Goal: Transaction & Acquisition: Purchase product/service

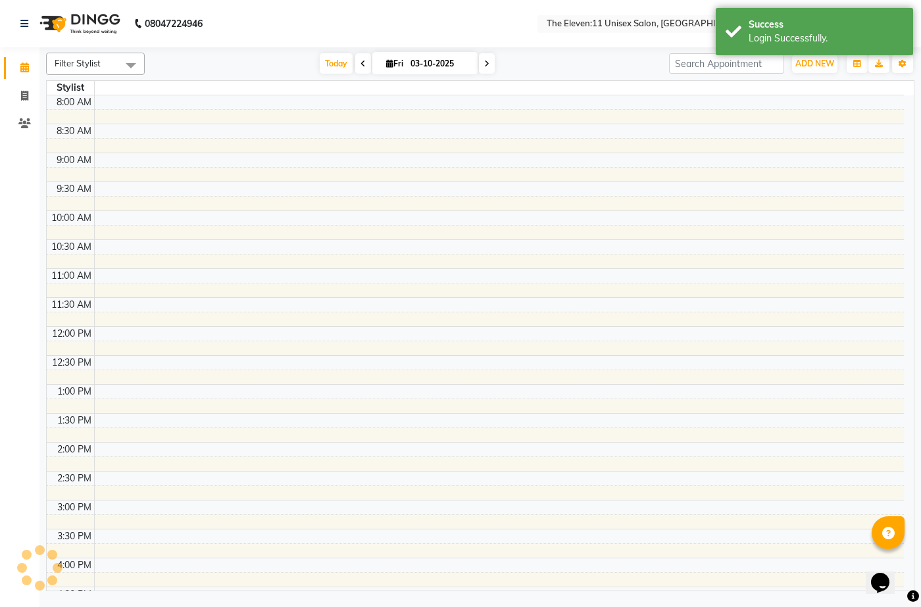
select select "en"
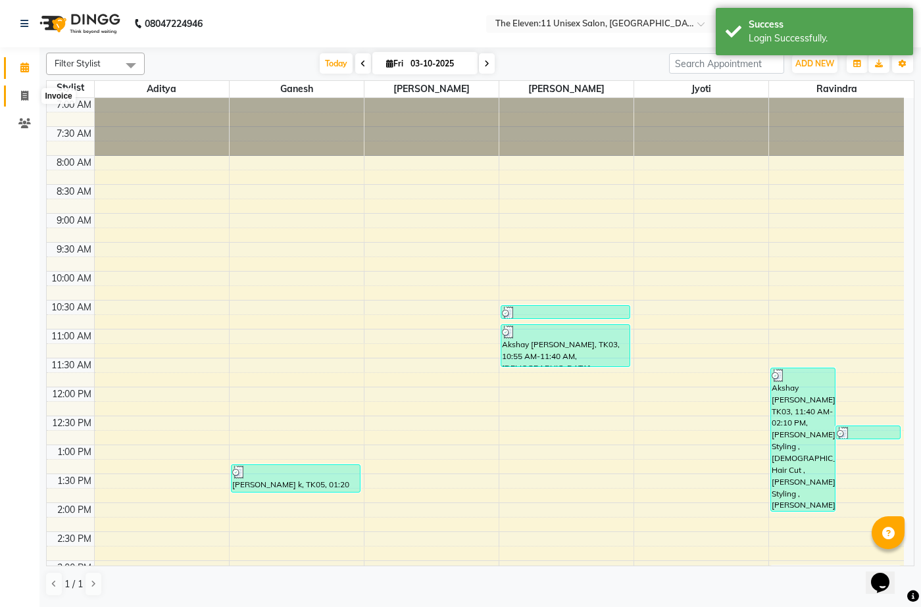
click at [22, 93] on icon at bounding box center [24, 96] width 7 height 10
select select "service"
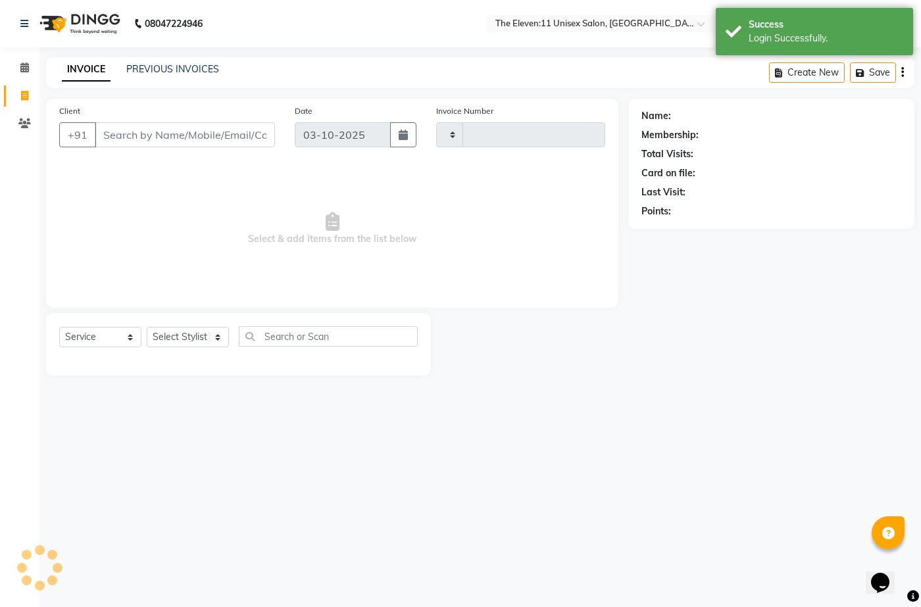
type input "2032"
select select "7836"
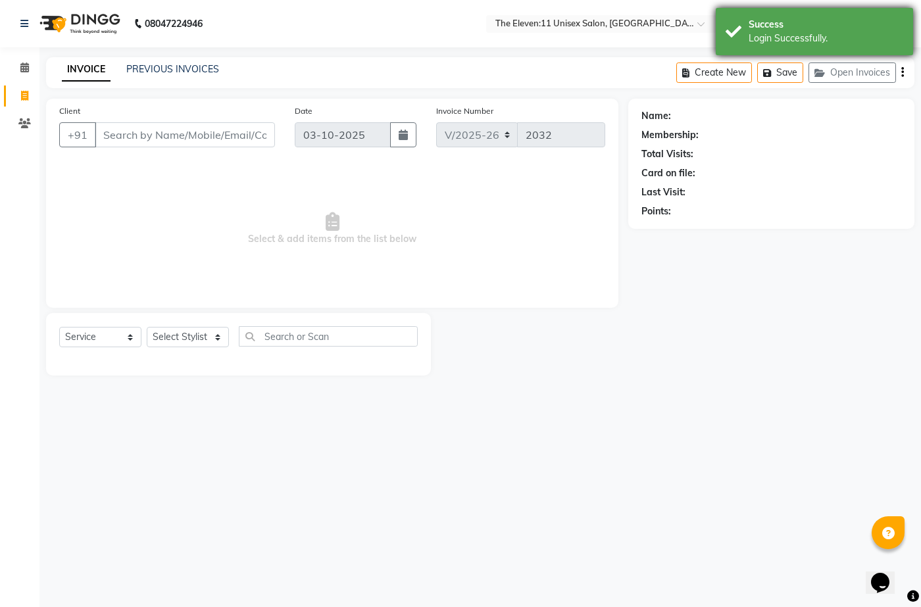
click at [788, 36] on div "Login Successfully." at bounding box center [826, 39] width 155 height 14
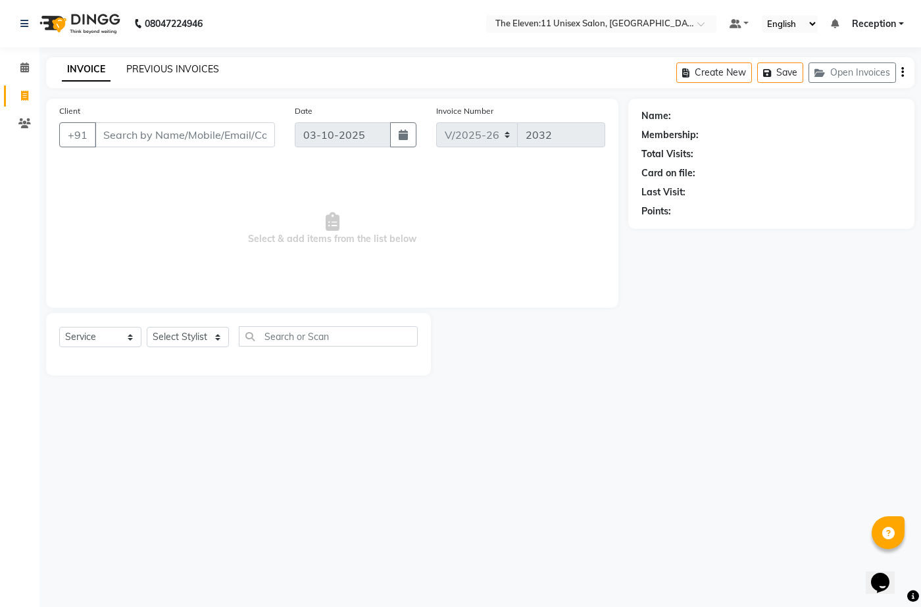
click at [199, 66] on link "PREVIOUS INVOICES" at bounding box center [172, 69] width 93 height 12
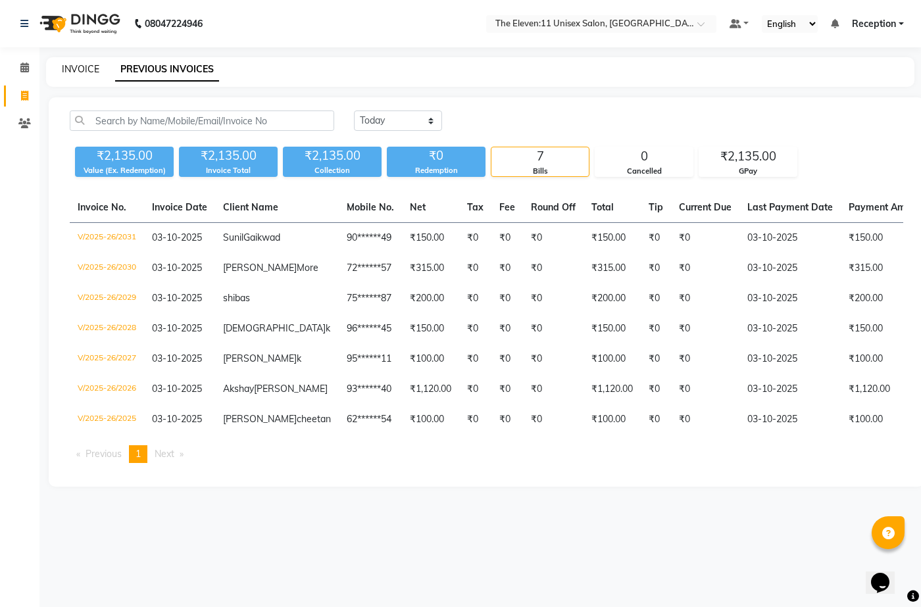
click at [80, 68] on link "INVOICE" at bounding box center [81, 69] width 38 height 12
select select "7836"
select select "service"
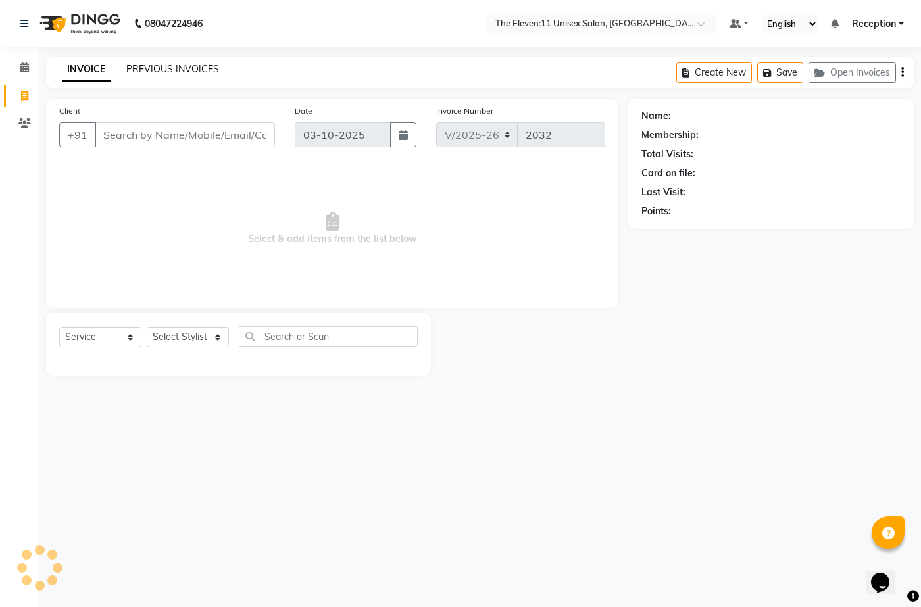
click at [136, 71] on link "PREVIOUS INVOICES" at bounding box center [172, 69] width 93 height 12
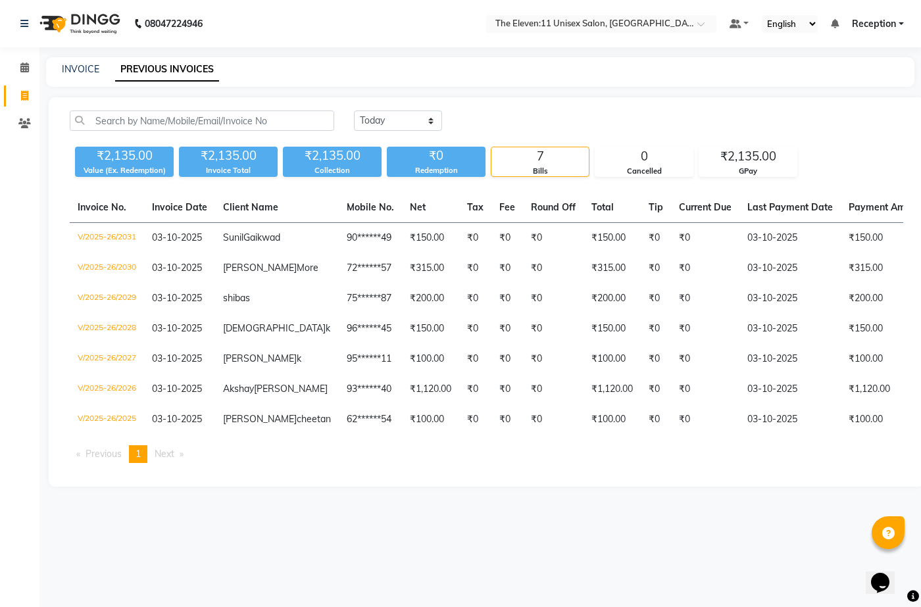
click at [93, 77] on div "INVOICE PREVIOUS INVOICES" at bounding box center [480, 72] width 869 height 30
click at [87, 71] on link "INVOICE" at bounding box center [81, 69] width 38 height 12
select select "service"
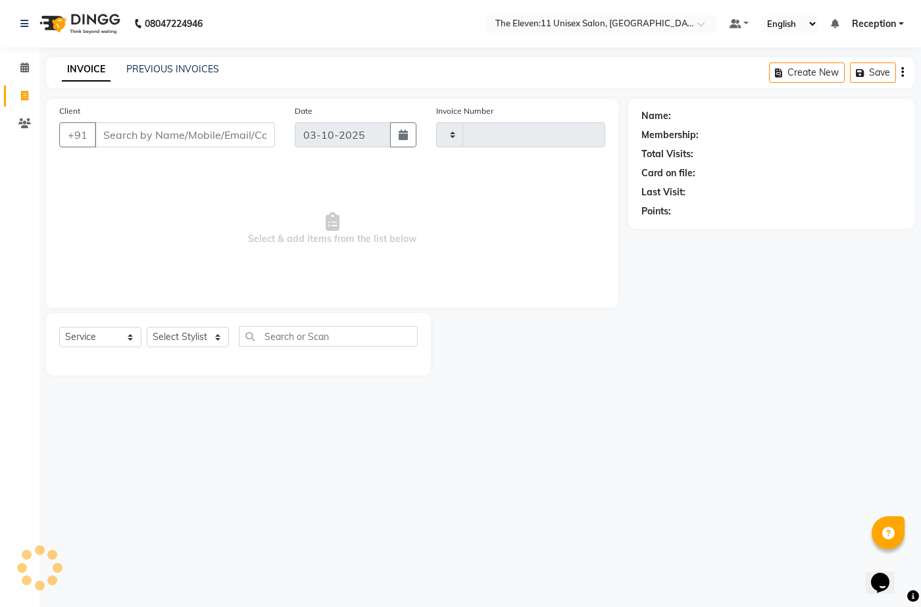
type input "2032"
select select "7836"
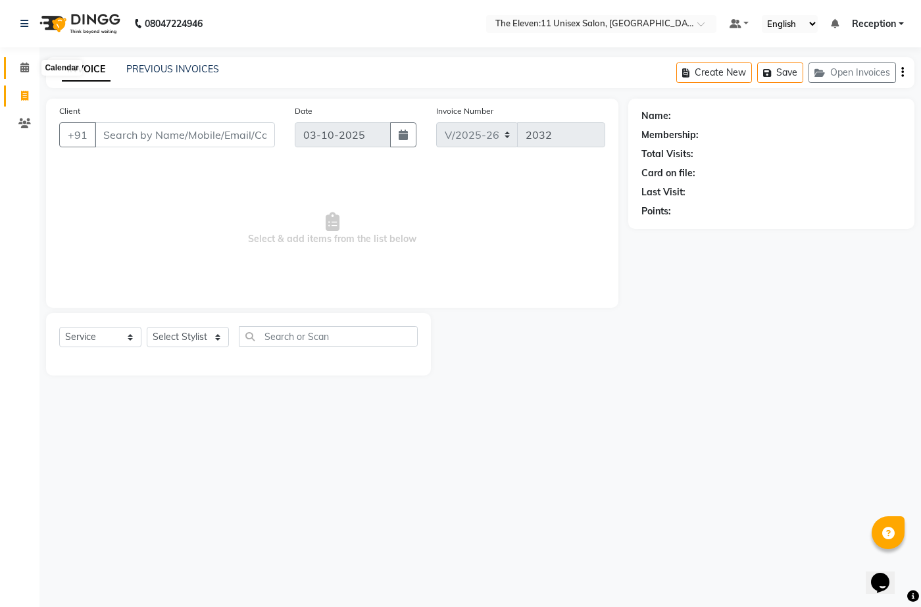
click at [27, 63] on icon at bounding box center [24, 68] width 9 height 10
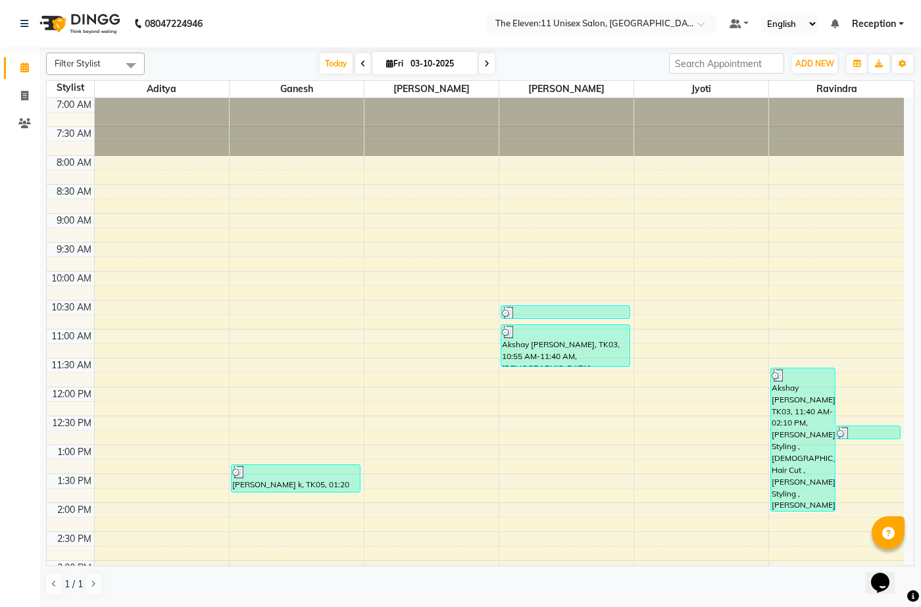
click at [883, 14] on nav "08047224946 Select Location × The Eleven:11 Unisex Salon, Amanora-magarpatta De…" at bounding box center [460, 23] width 921 height 47
click at [876, 24] on span "Reception" at bounding box center [874, 24] width 44 height 14
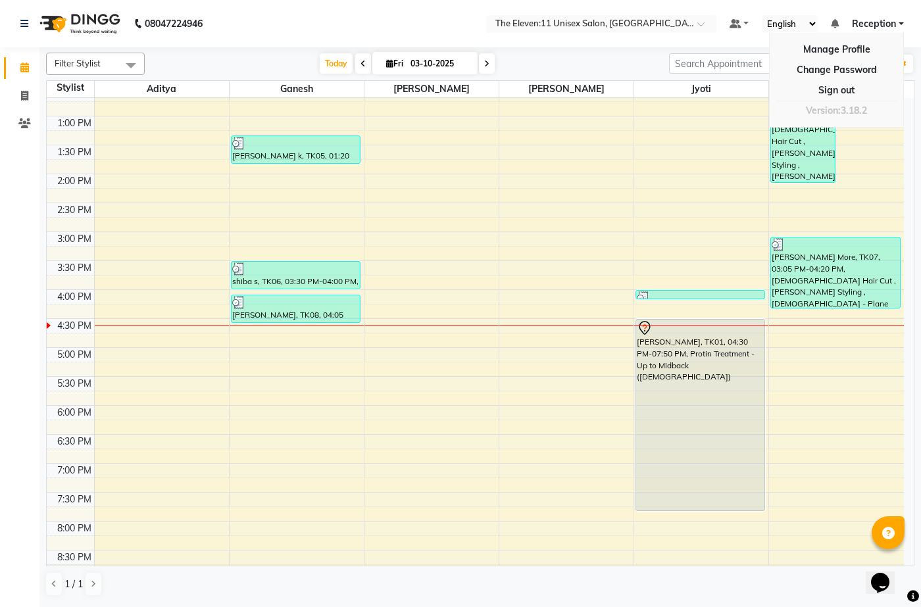
scroll to position [461, 0]
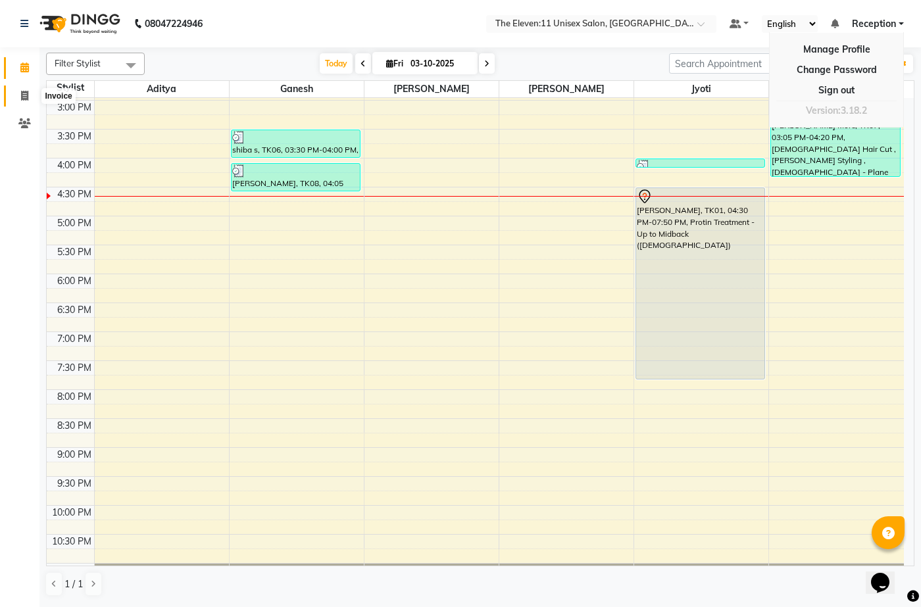
click at [18, 95] on span at bounding box center [24, 96] width 23 height 15
select select "7836"
select select "service"
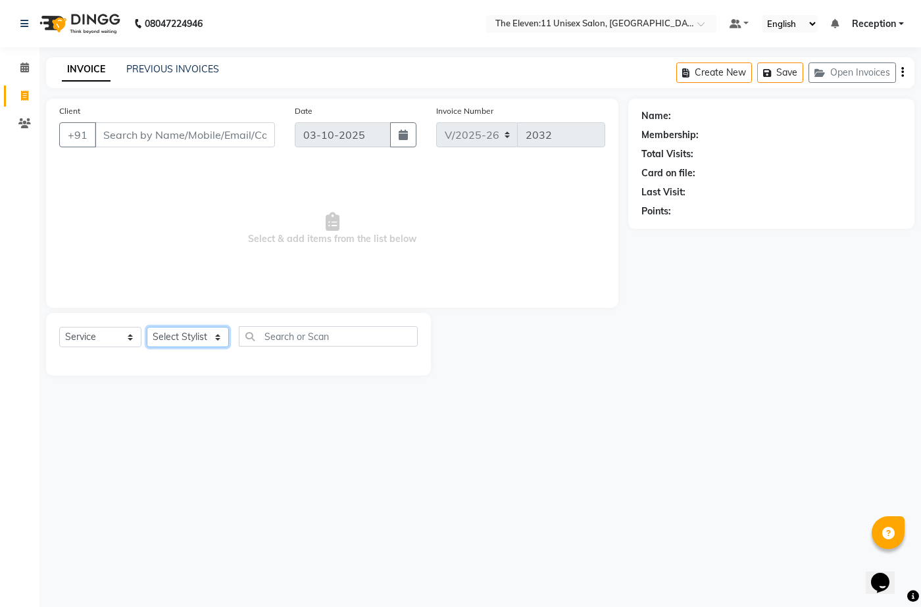
click at [210, 334] on select "Select Stylist [PERSON_NAME] Manager Ravindra Reception [PERSON_NAME]" at bounding box center [188, 337] width 82 height 20
select select "92424"
click at [147, 327] on select "Select Stylist [PERSON_NAME] Manager Ravindra Reception [PERSON_NAME]" at bounding box center [188, 337] width 82 height 20
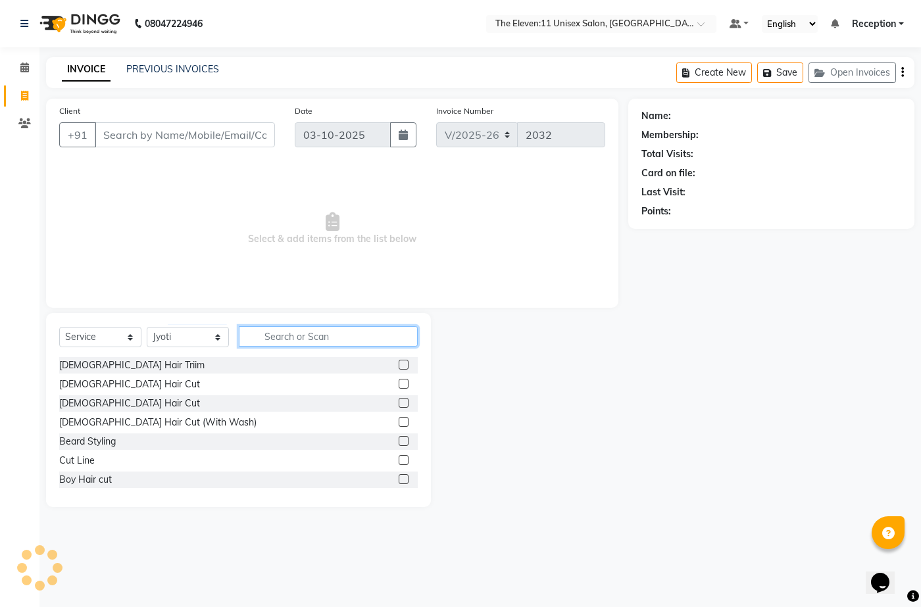
click at [311, 336] on input "text" at bounding box center [328, 336] width 179 height 20
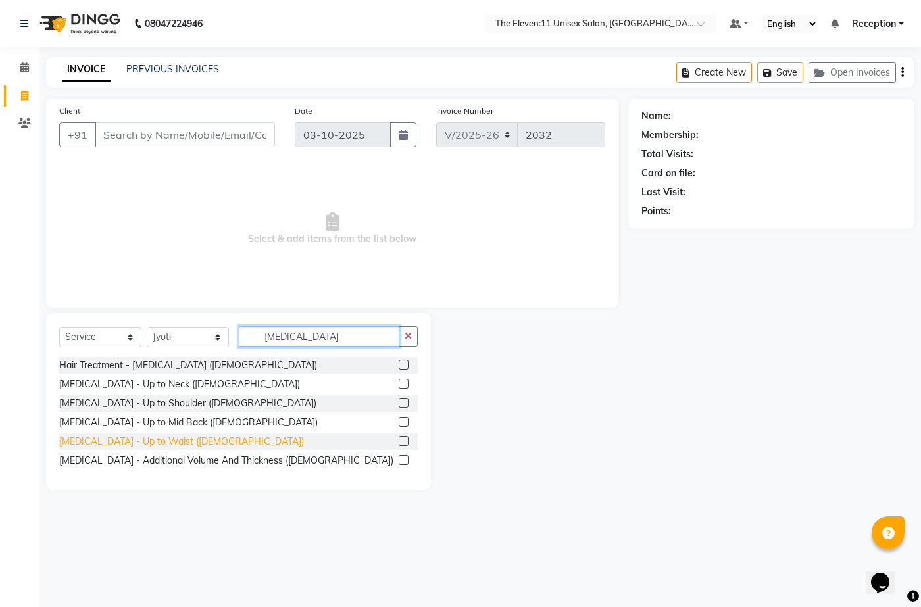
type input "[MEDICAL_DATA]"
click at [147, 443] on div "[MEDICAL_DATA] - Up to Waist ([DEMOGRAPHIC_DATA])" at bounding box center [181, 442] width 245 height 14
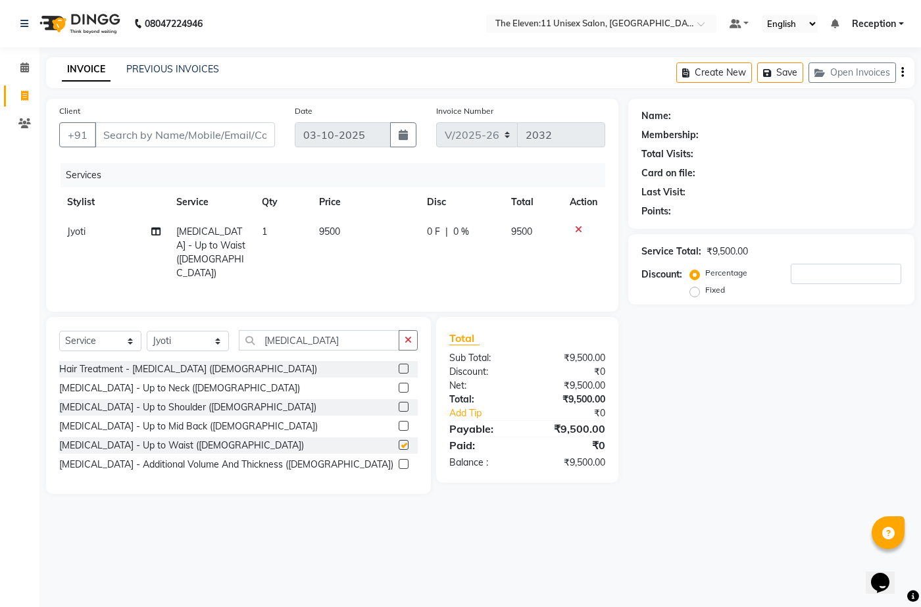
checkbox input "false"
click at [24, 67] on icon at bounding box center [24, 68] width 9 height 10
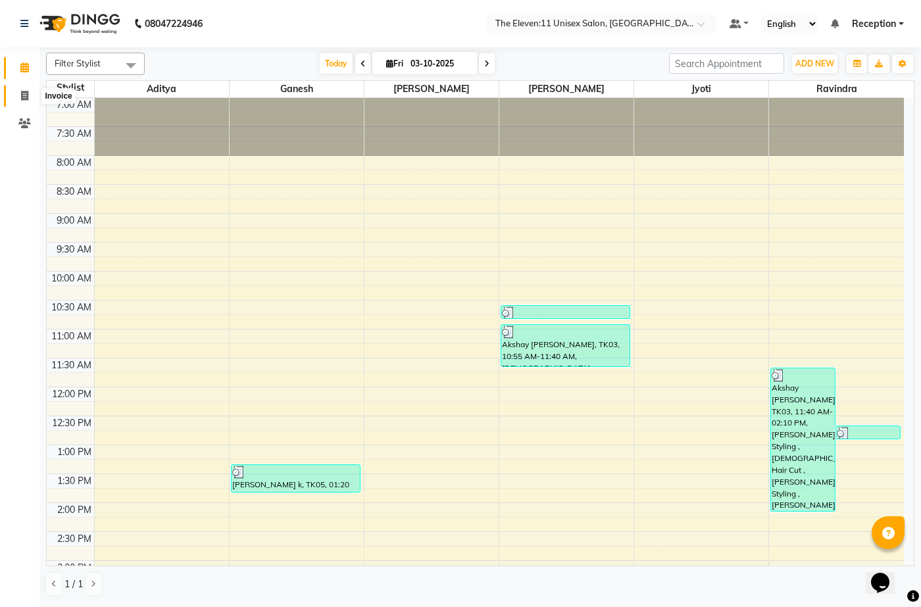
click at [30, 94] on span at bounding box center [24, 96] width 23 height 15
select select "service"
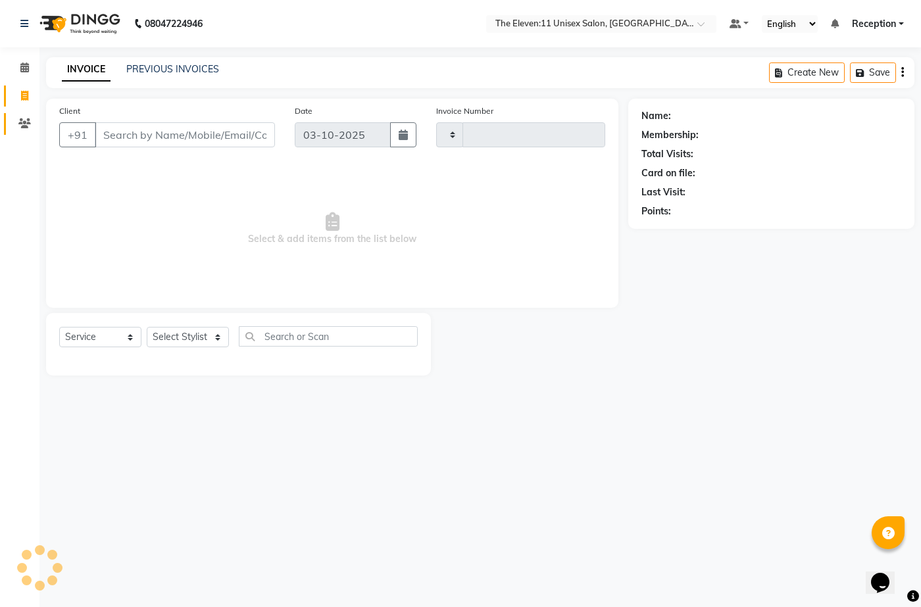
type input "2032"
select select "7836"
click at [28, 128] on span at bounding box center [24, 123] width 23 height 15
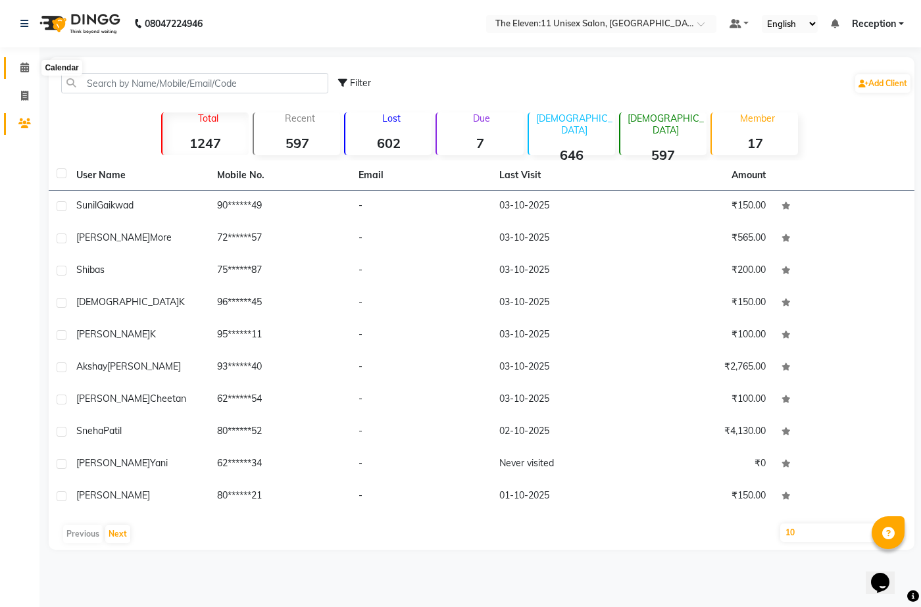
click at [24, 70] on icon at bounding box center [24, 68] width 9 height 10
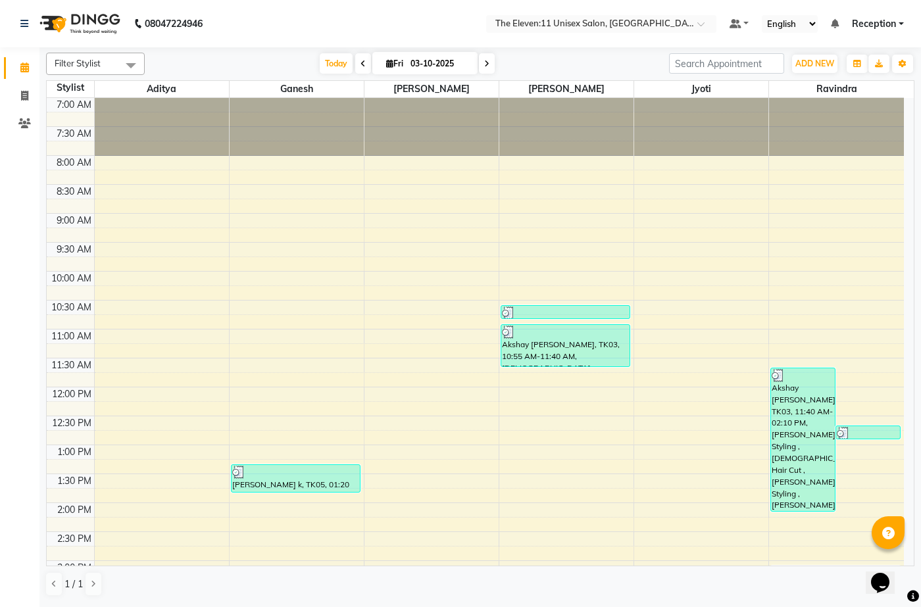
click at [889, 19] on span "Reception" at bounding box center [874, 24] width 44 height 14
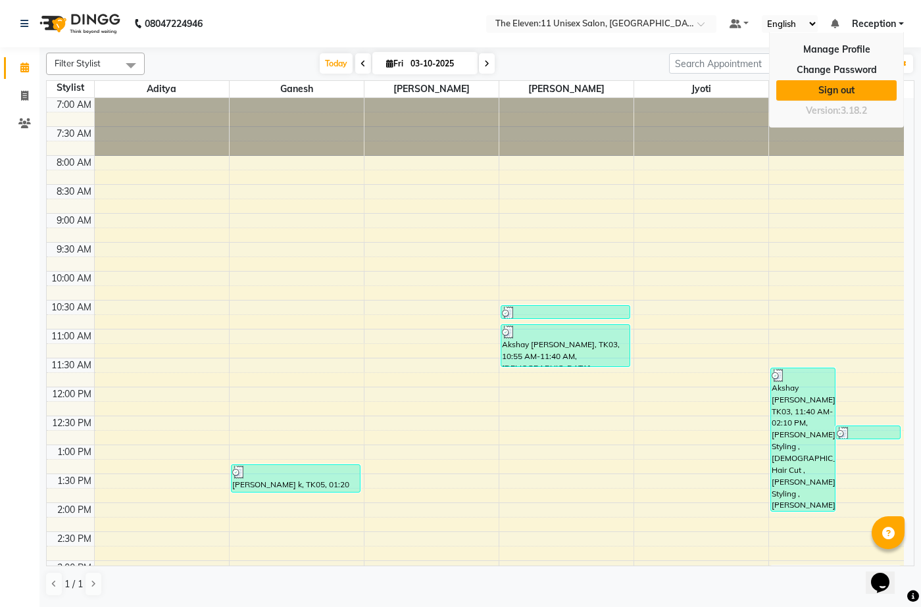
click at [871, 84] on link "Sign out" at bounding box center [837, 90] width 120 height 20
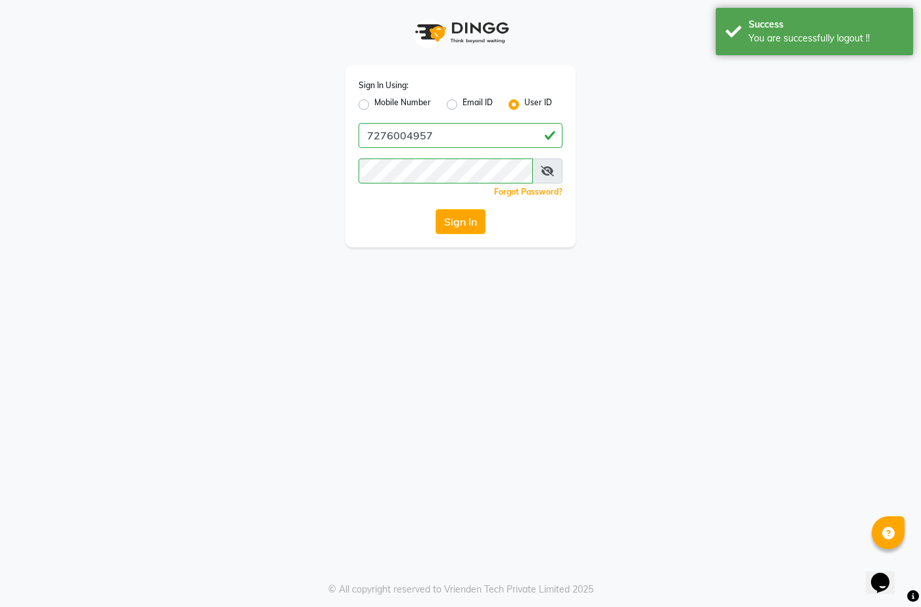
click at [374, 100] on label "Mobile Number" at bounding box center [402, 105] width 57 height 16
click at [374, 100] on input "Mobile Number" at bounding box center [378, 101] width 9 height 9
radio input "true"
radio input "false"
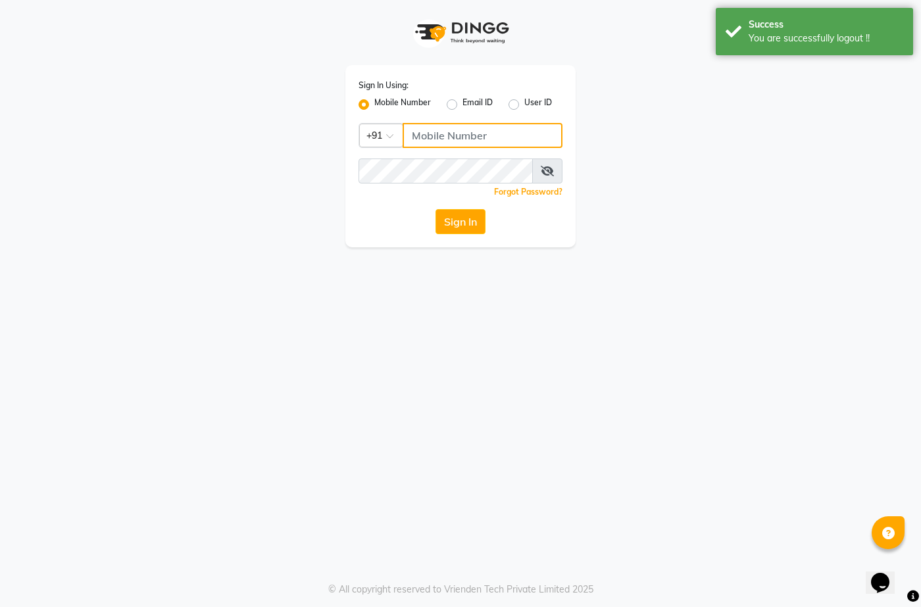
click at [466, 129] on input "Username" at bounding box center [483, 135] width 160 height 25
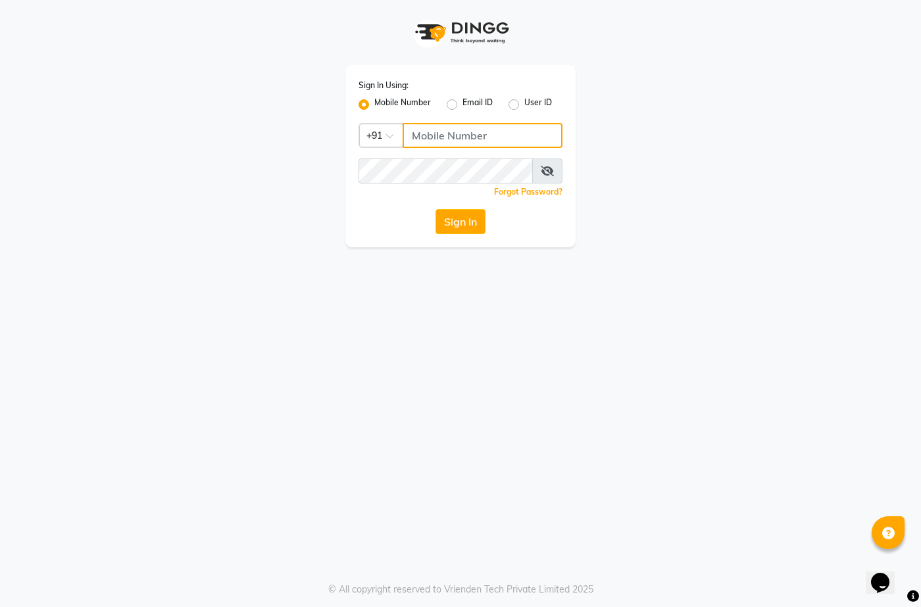
click at [524, 136] on input "Username" at bounding box center [483, 135] width 160 height 25
click at [500, 131] on input "Username" at bounding box center [483, 135] width 160 height 25
click at [498, 132] on input "Username" at bounding box center [483, 135] width 160 height 25
click at [454, 139] on input "Username" at bounding box center [483, 135] width 160 height 25
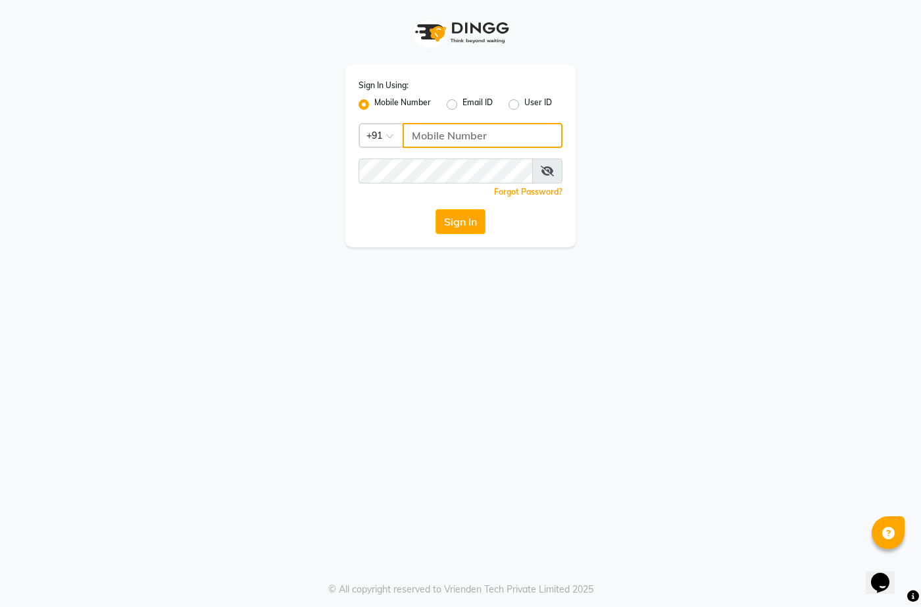
click at [454, 139] on input "Username" at bounding box center [483, 135] width 160 height 25
click at [460, 136] on input "Username" at bounding box center [483, 135] width 160 height 25
click at [521, 122] on div "Sign In Using: Mobile Number Email ID User ID Country Code × +91 Remember me Fo…" at bounding box center [461, 156] width 230 height 182
click at [521, 129] on input "Username" at bounding box center [483, 135] width 160 height 25
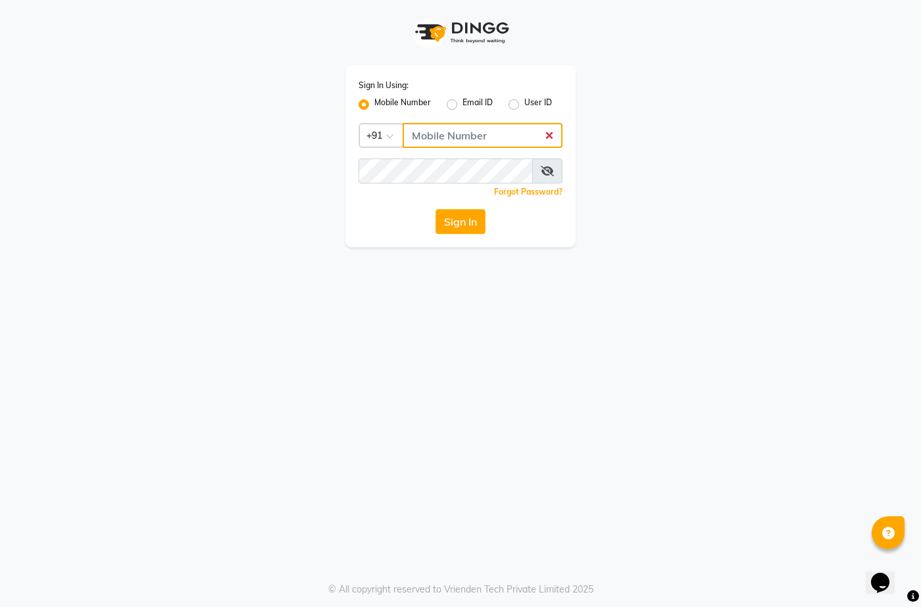
click at [453, 134] on input "Username" at bounding box center [483, 135] width 160 height 25
type input "8"
type input "7276004957"
click at [457, 218] on button "Sign In" at bounding box center [461, 221] width 50 height 25
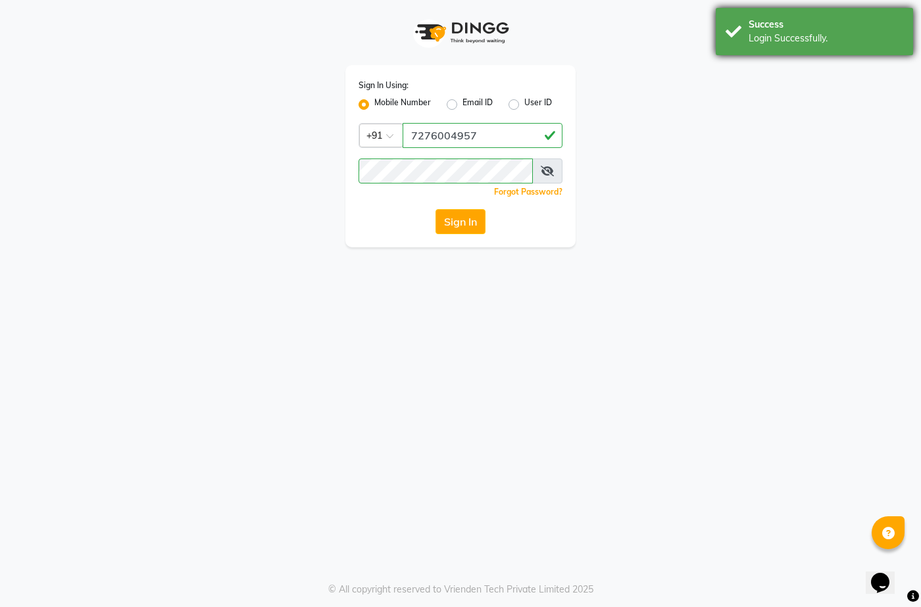
click at [817, 30] on div "Success" at bounding box center [826, 25] width 155 height 14
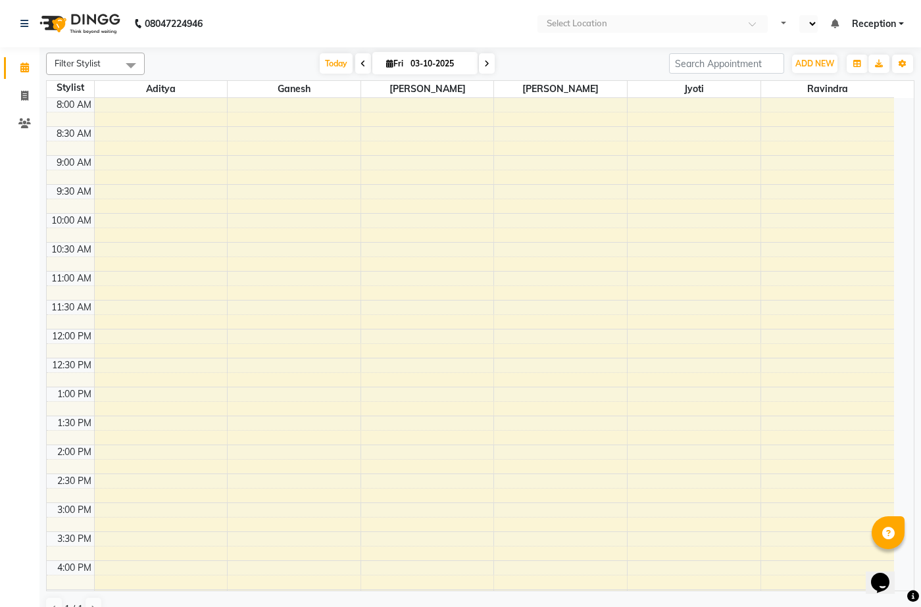
scroll to position [199, 0]
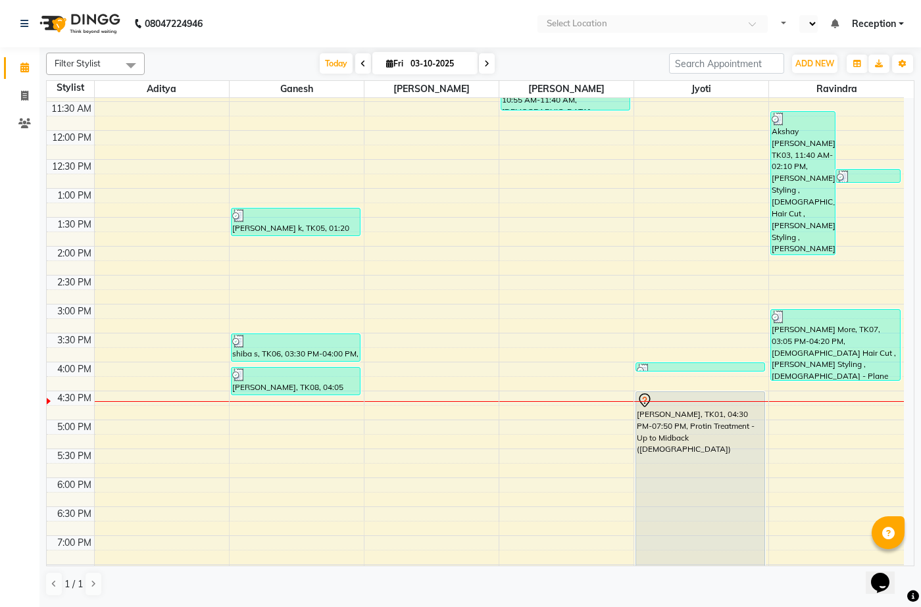
select select "en"
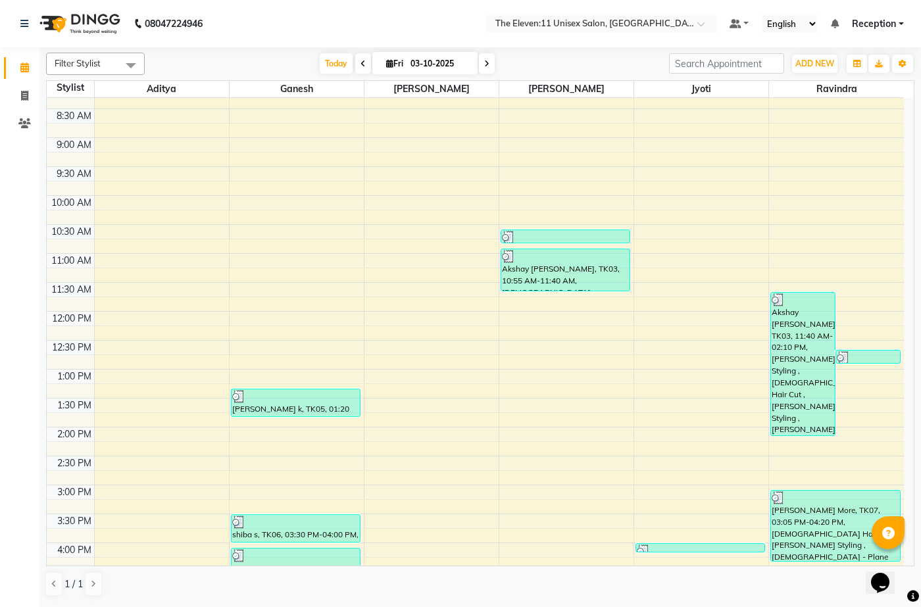
scroll to position [0, 0]
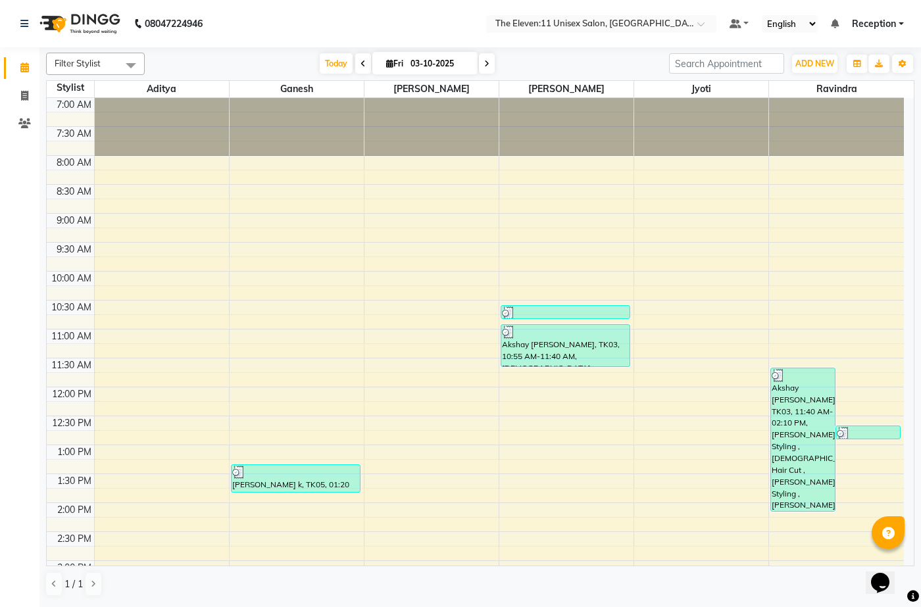
click at [896, 23] on span "Reception" at bounding box center [874, 24] width 44 height 14
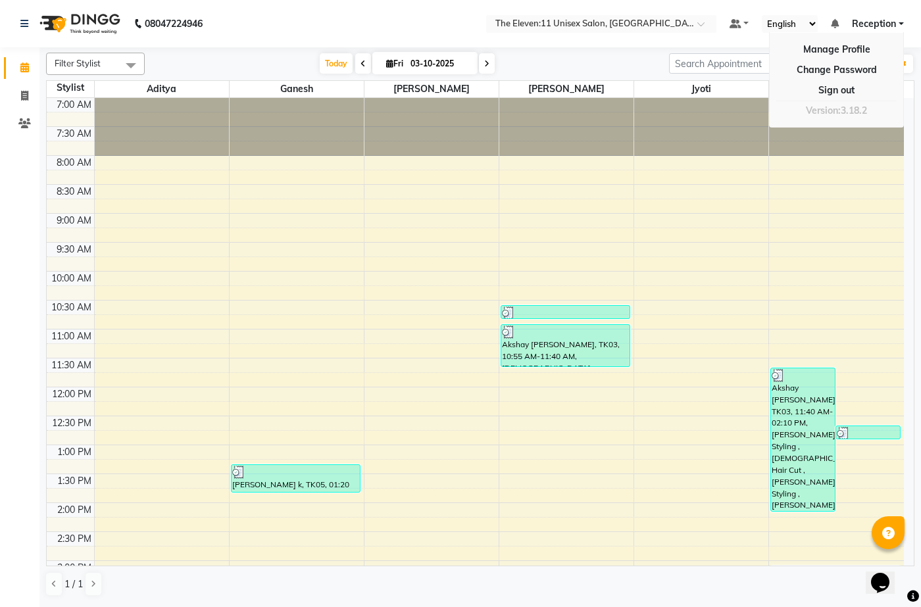
click at [893, 21] on span "Reception" at bounding box center [874, 24] width 44 height 14
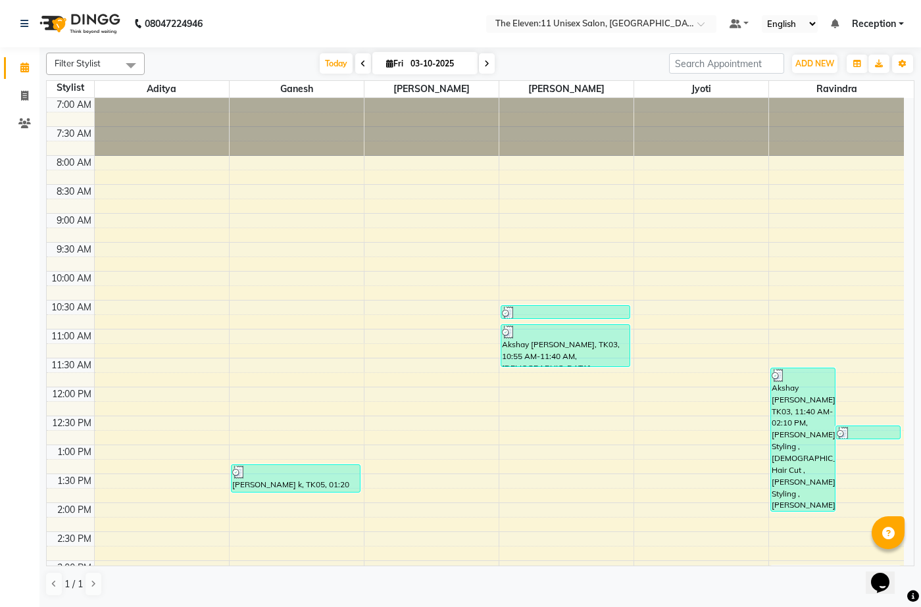
click at [255, 18] on nav "08047224946 Select Location × The Eleven:11 Unisex Salon, Amanora-magarpatta De…" at bounding box center [460, 23] width 921 height 47
click at [31, 123] on span at bounding box center [24, 123] width 23 height 15
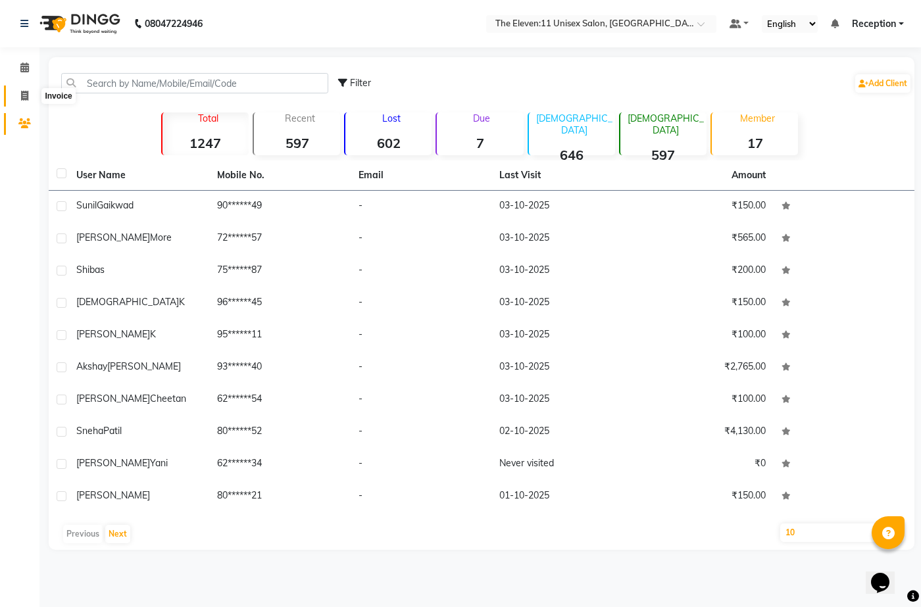
click at [20, 96] on span at bounding box center [24, 96] width 23 height 15
select select "service"
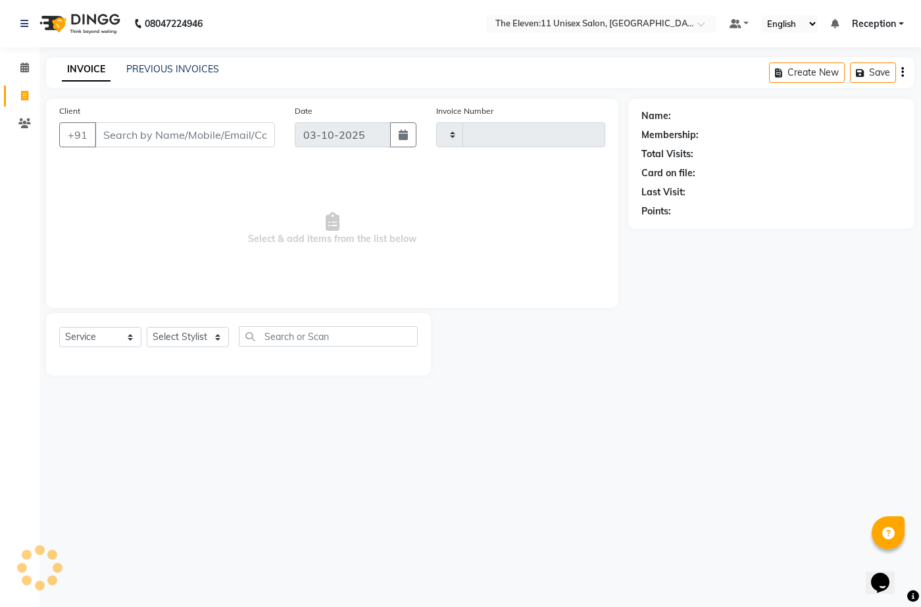
type input "2032"
select select "7836"
click at [167, 130] on input "Client" at bounding box center [185, 134] width 180 height 25
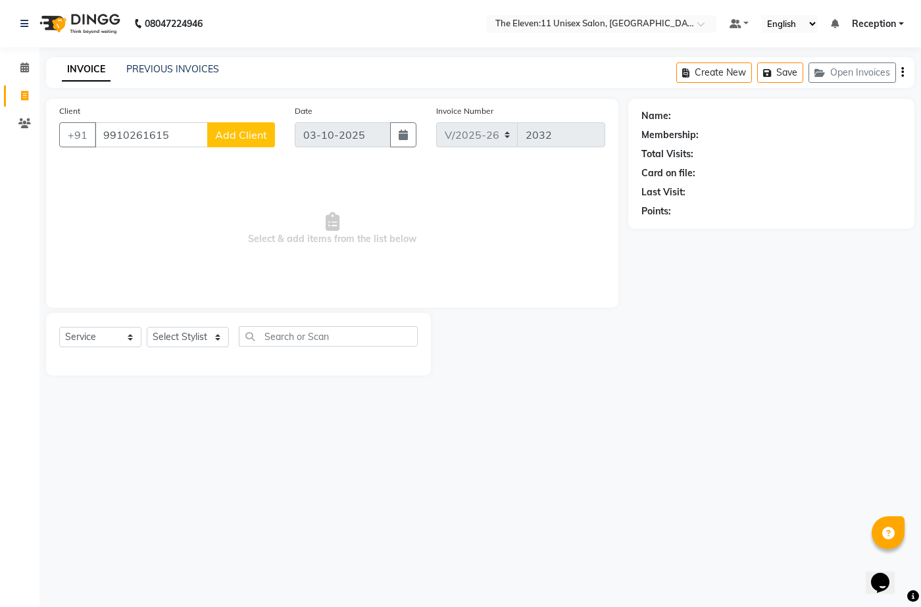
type input "9910261615"
click at [230, 130] on span "Add Client" at bounding box center [241, 134] width 52 height 13
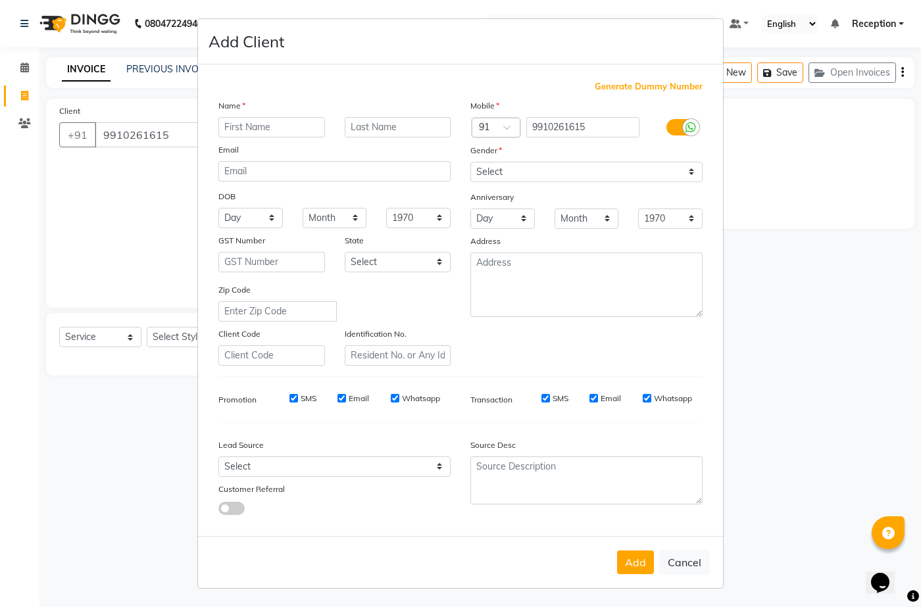
click at [278, 122] on input "text" at bounding box center [272, 127] width 107 height 20
type input "Gautam"
type input "[PERSON_NAME]"
click at [508, 176] on select "Select [DEMOGRAPHIC_DATA] [DEMOGRAPHIC_DATA] Other Prefer Not To Say" at bounding box center [587, 172] width 232 height 20
select select "[DEMOGRAPHIC_DATA]"
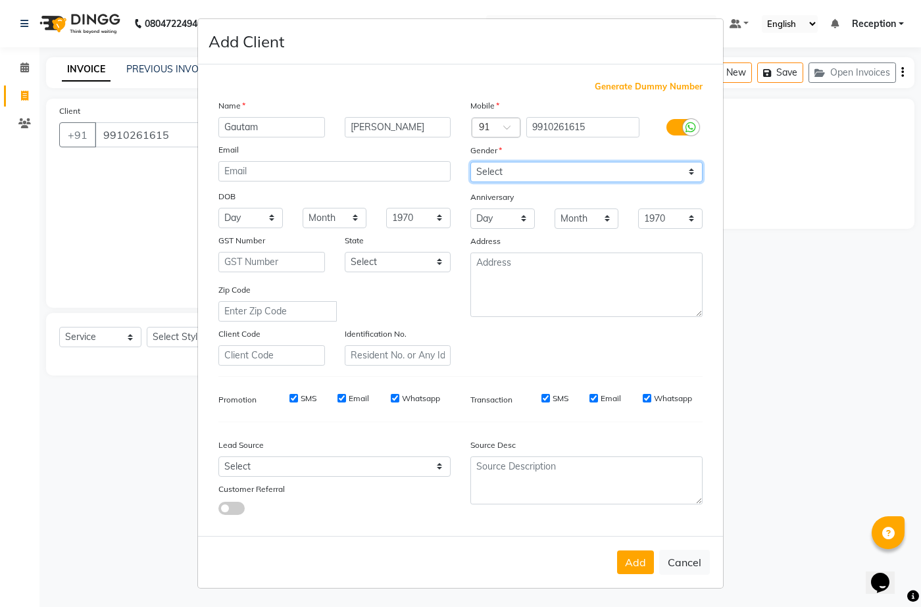
click at [471, 162] on select "Select [DEMOGRAPHIC_DATA] [DEMOGRAPHIC_DATA] Other Prefer Not To Say" at bounding box center [587, 172] width 232 height 20
click at [634, 567] on button "Add" at bounding box center [635, 563] width 37 height 24
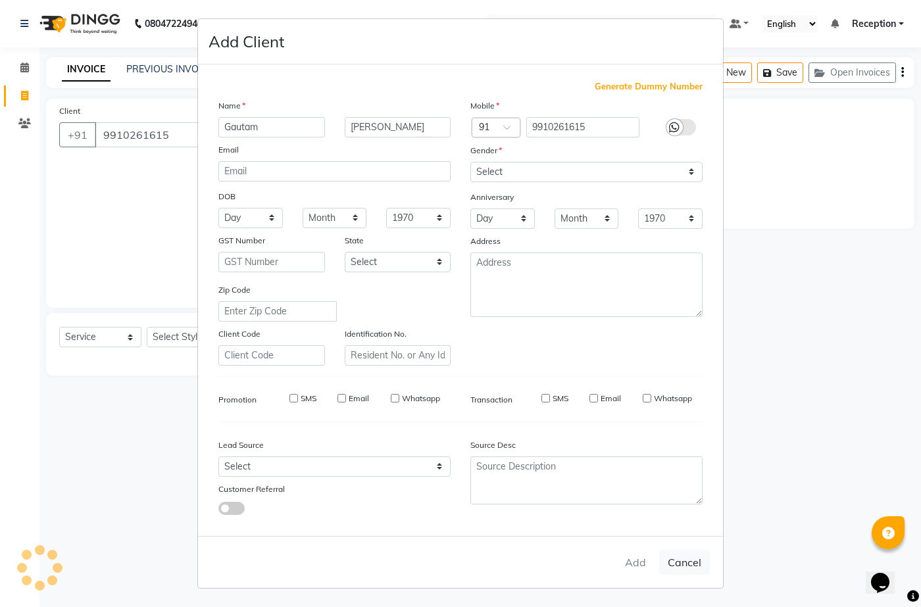
type input "99******15"
select select
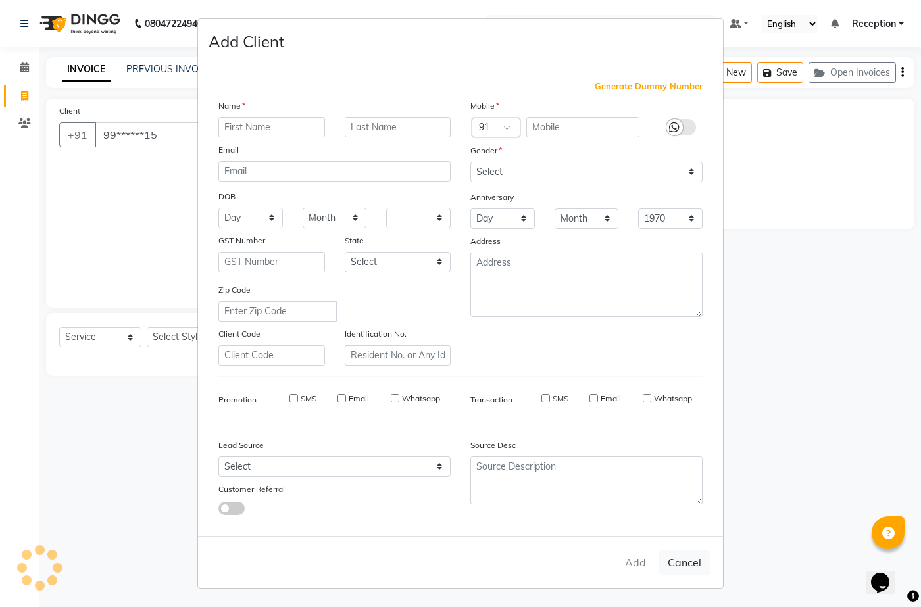
select select
checkbox input "false"
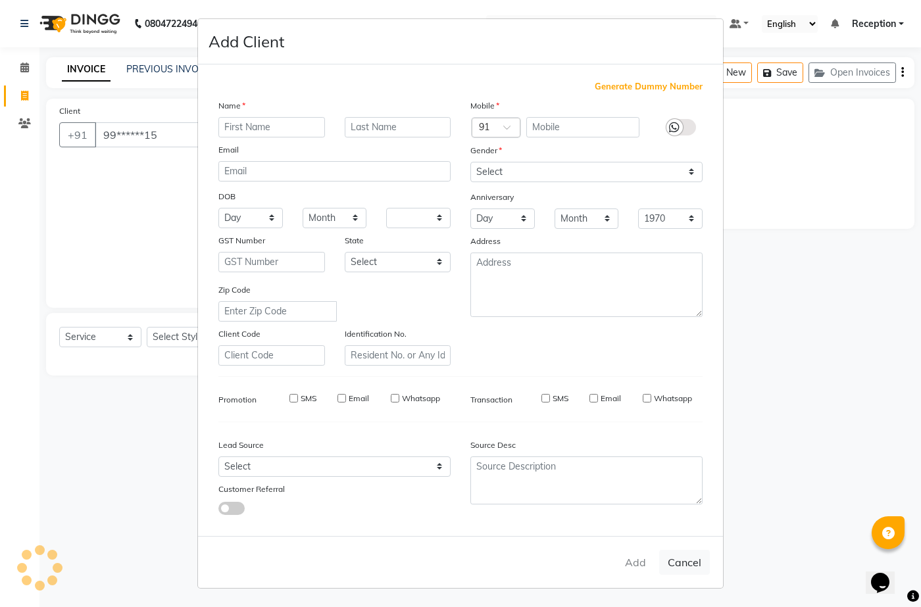
checkbox input "false"
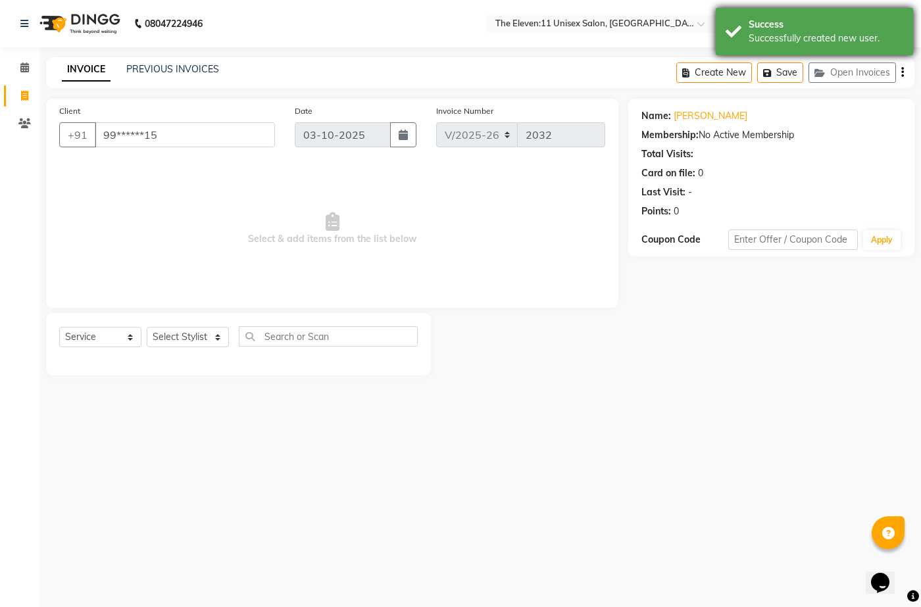
click at [758, 43] on div "Successfully created new user." at bounding box center [826, 39] width 155 height 14
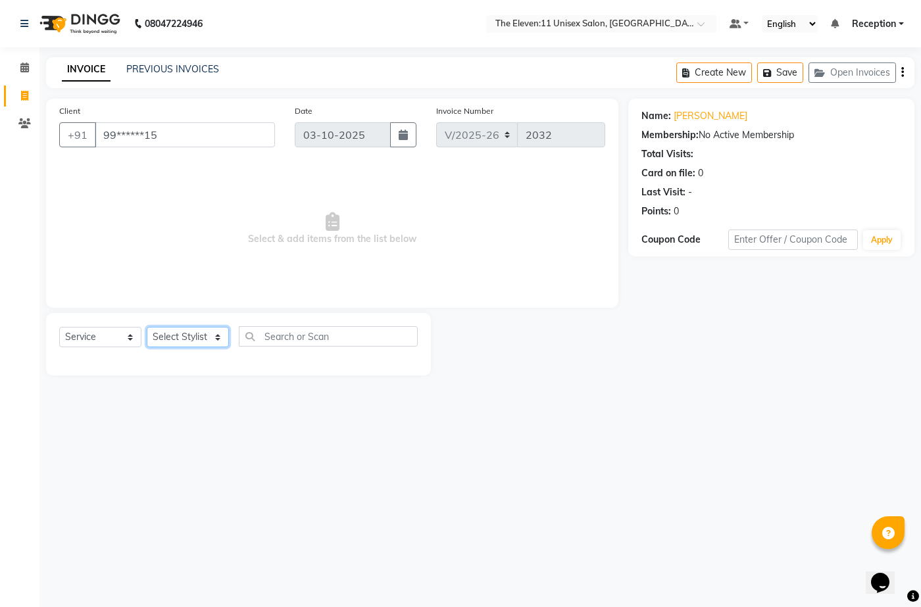
click at [195, 340] on select "Select Stylist [PERSON_NAME] Manager Ravindra Reception [PERSON_NAME]" at bounding box center [188, 337] width 82 height 20
select select "73962"
click at [147, 327] on select "Select Stylist [PERSON_NAME] Manager Ravindra Reception [PERSON_NAME]" at bounding box center [188, 337] width 82 height 20
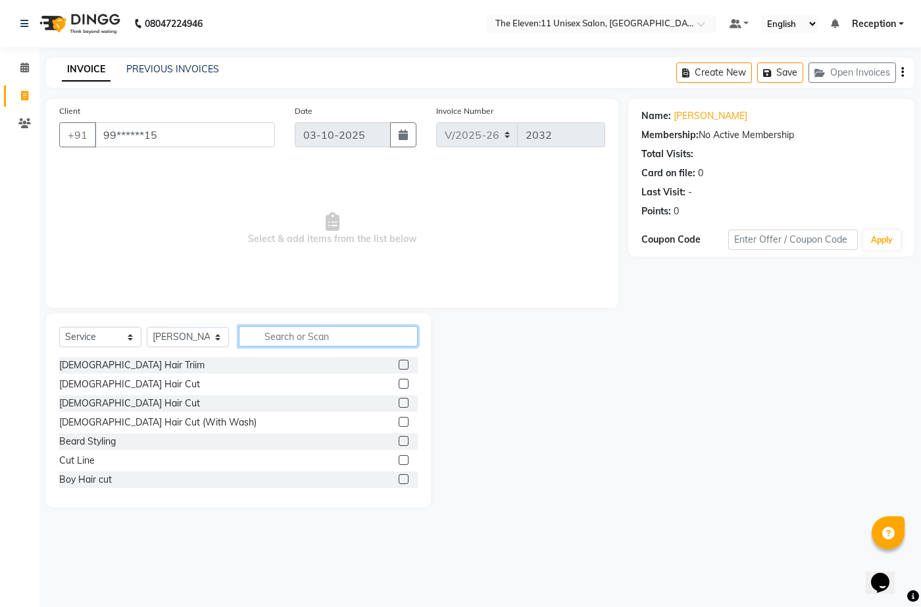
drag, startPoint x: 321, startPoint y: 339, endPoint x: 322, endPoint y: 332, distance: 6.6
click at [323, 338] on input "text" at bounding box center [328, 336] width 179 height 20
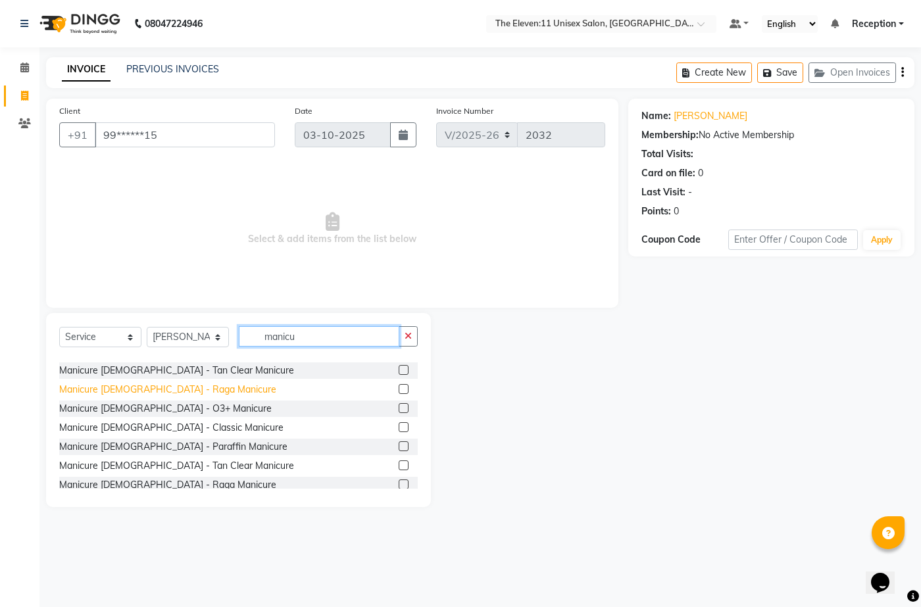
scroll to position [59, 0]
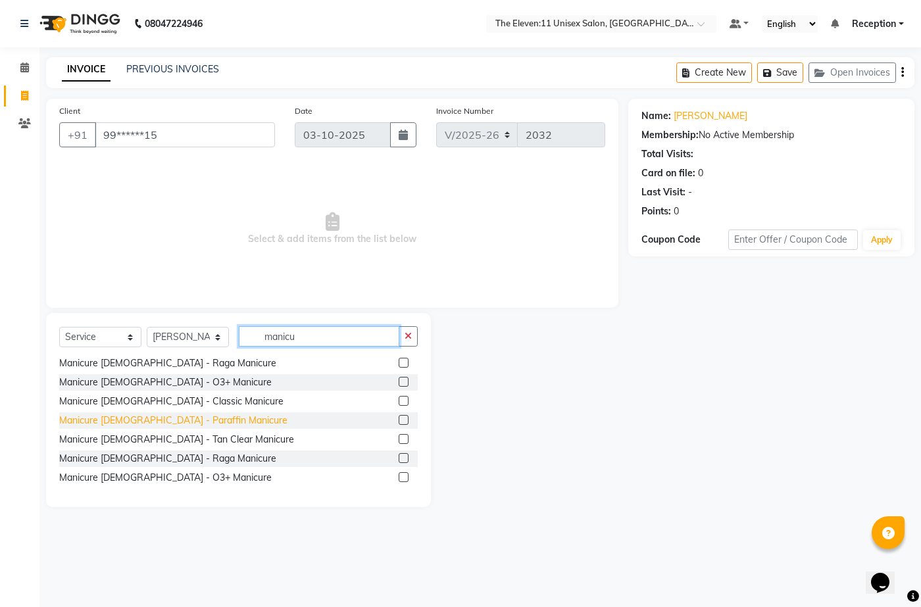
type input "manicu"
click at [183, 425] on div "Manicure [DEMOGRAPHIC_DATA] - Paraffin Manicure" at bounding box center [173, 421] width 228 height 14
checkbox input "false"
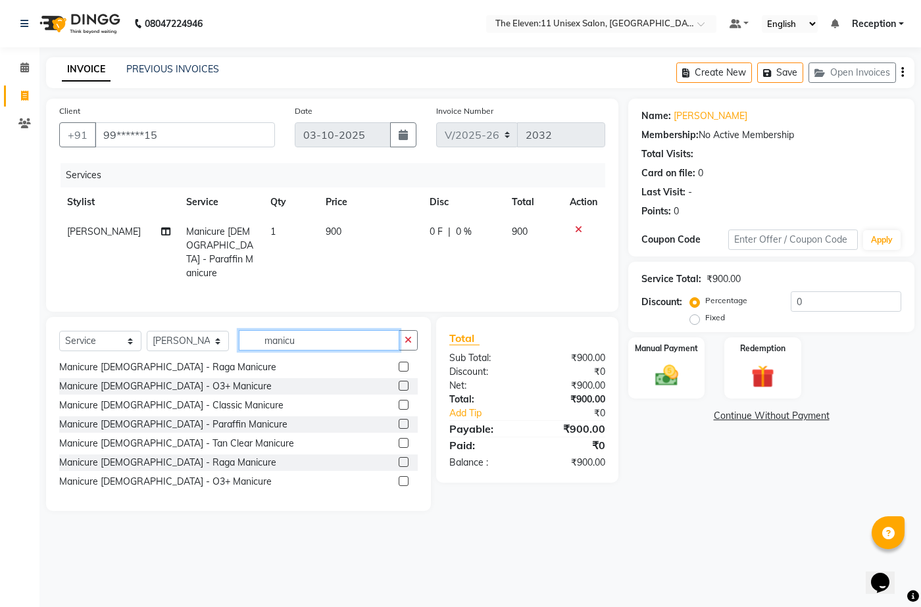
click at [331, 330] on input "manicu" at bounding box center [319, 340] width 161 height 20
click at [826, 303] on input "0" at bounding box center [846, 302] width 111 height 20
type input "50"
click at [674, 374] on img at bounding box center [666, 376] width 39 height 28
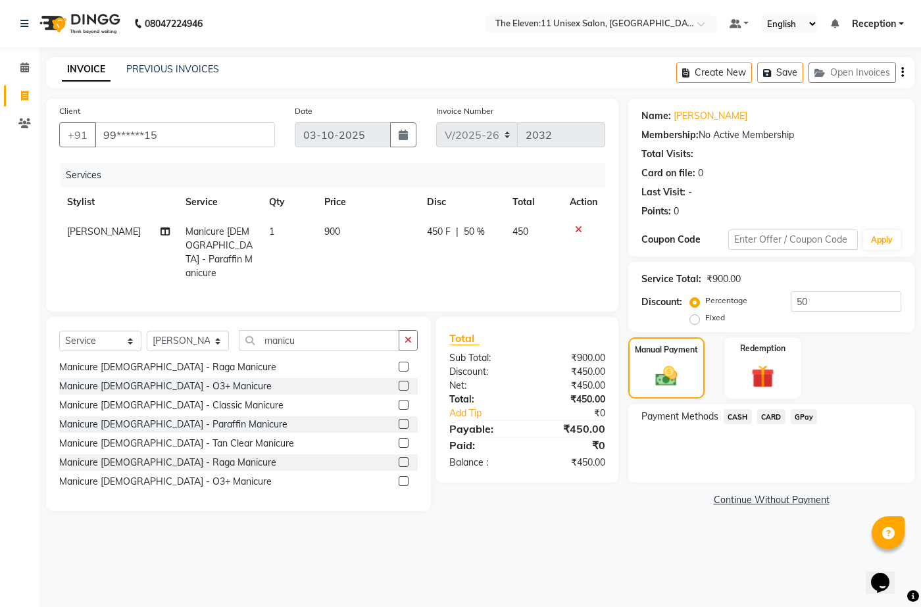
click at [806, 411] on span "GPay" at bounding box center [804, 416] width 27 height 15
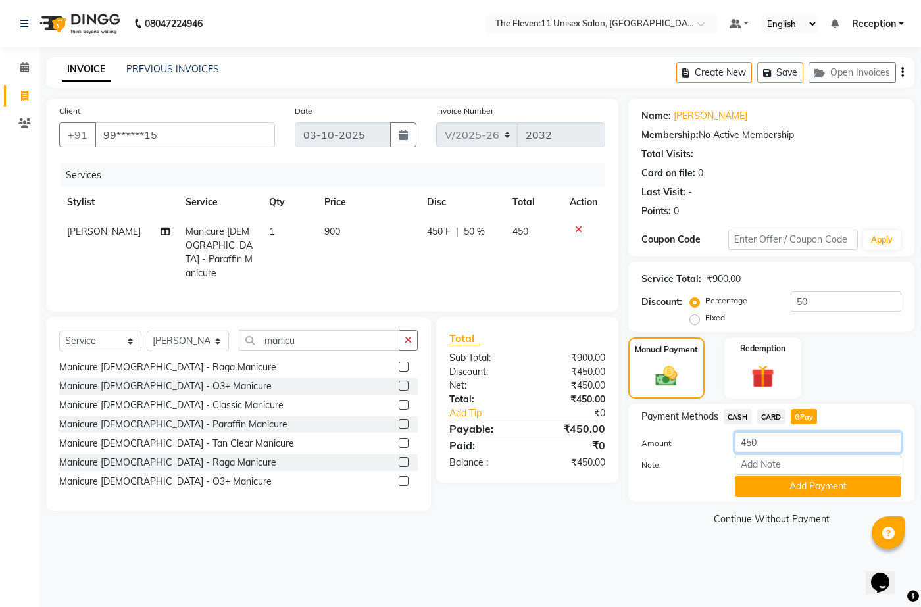
click at [773, 446] on input "450" at bounding box center [818, 442] width 167 height 20
type input "4"
type input "550"
click at [790, 485] on button "Add Payment" at bounding box center [818, 487] width 167 height 20
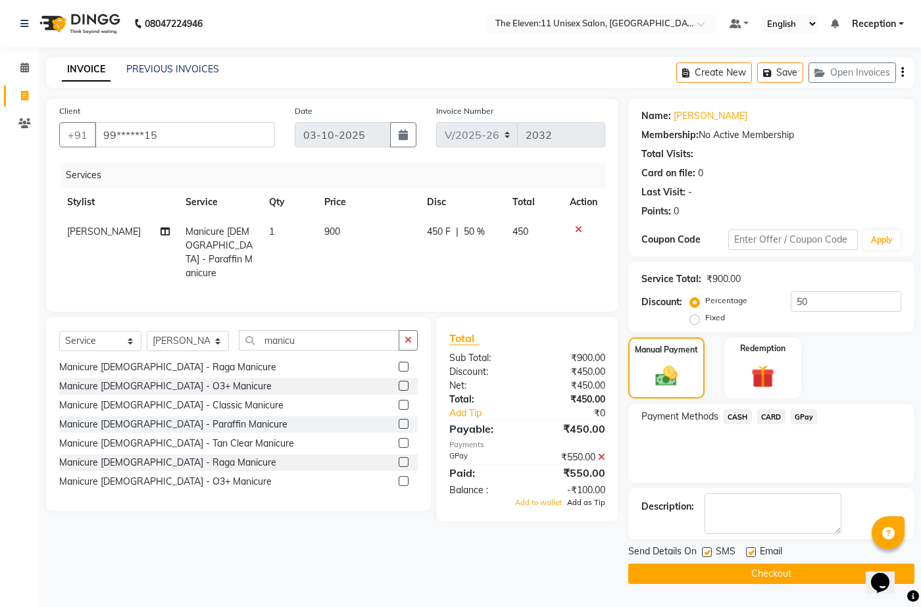
click at [603, 498] on span "Add as Tip" at bounding box center [586, 502] width 38 height 9
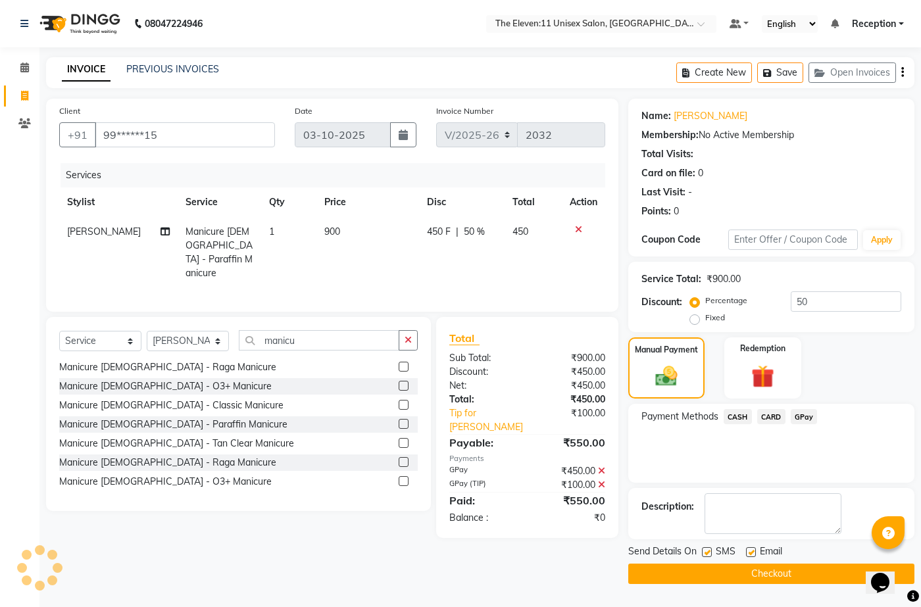
click at [730, 575] on button "Checkout" at bounding box center [772, 574] width 286 height 20
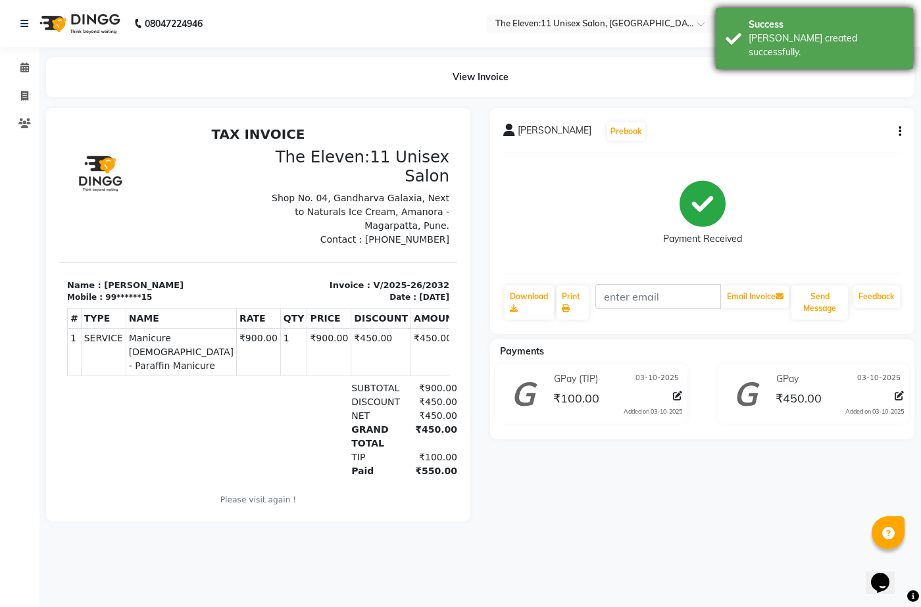
click at [819, 17] on div "Success [PERSON_NAME] created successfully." at bounding box center [814, 38] width 197 height 61
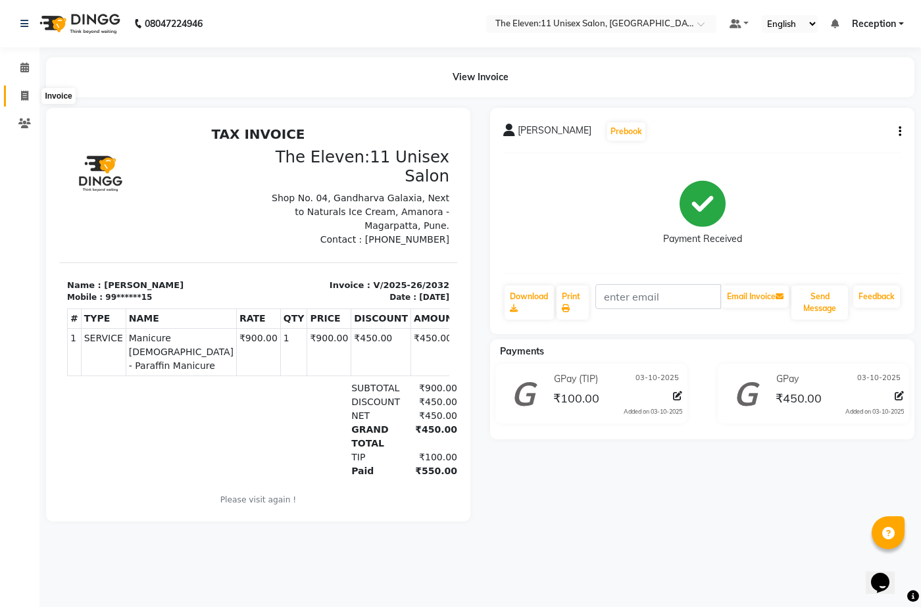
click at [32, 91] on span at bounding box center [24, 96] width 23 height 15
select select "7836"
select select "service"
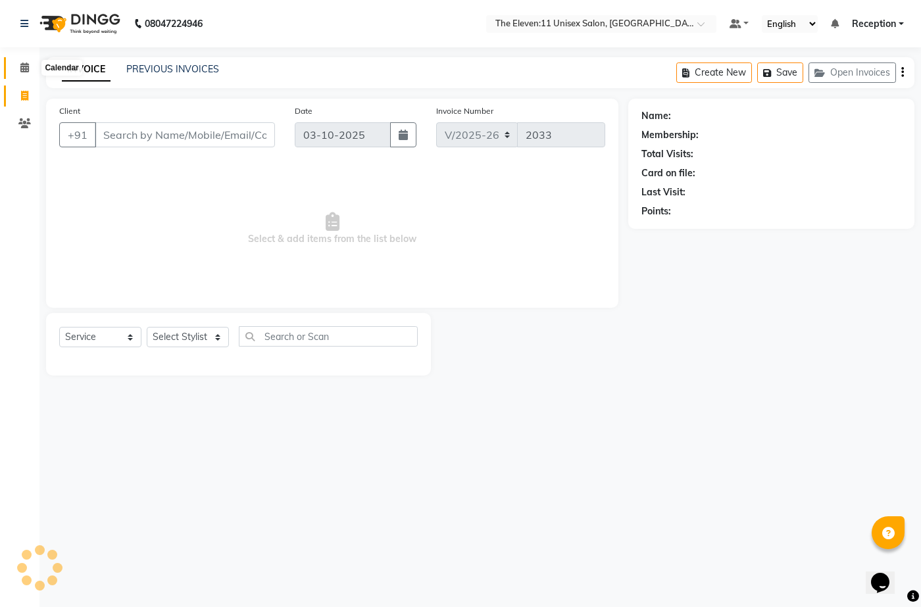
click at [30, 66] on span at bounding box center [24, 68] width 23 height 15
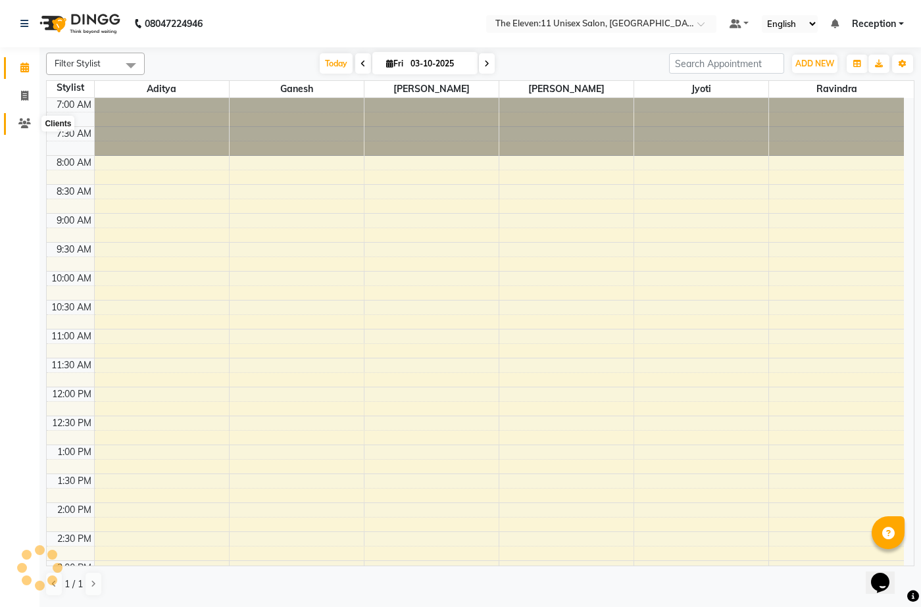
click at [23, 119] on icon at bounding box center [24, 123] width 13 height 10
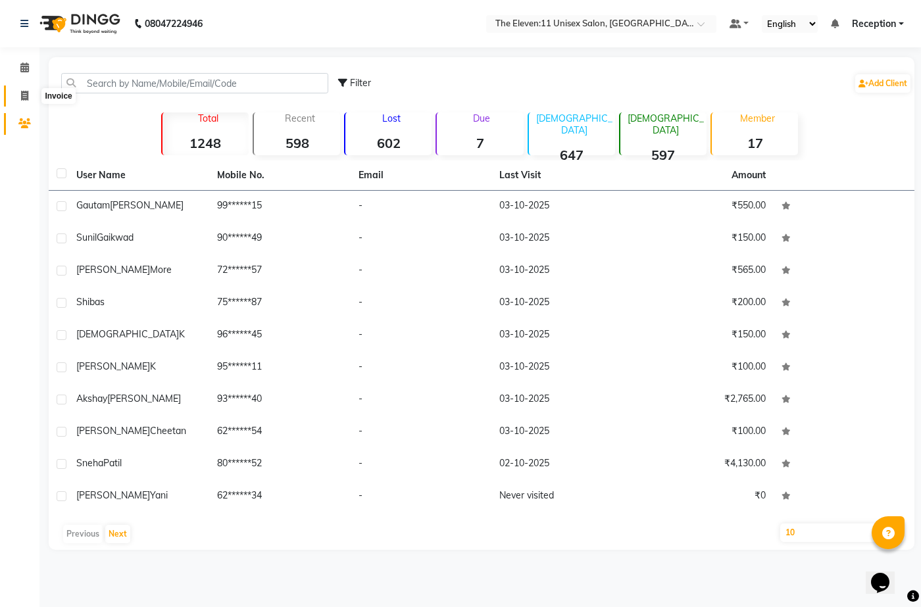
click at [24, 93] on icon at bounding box center [24, 96] width 7 height 10
select select "service"
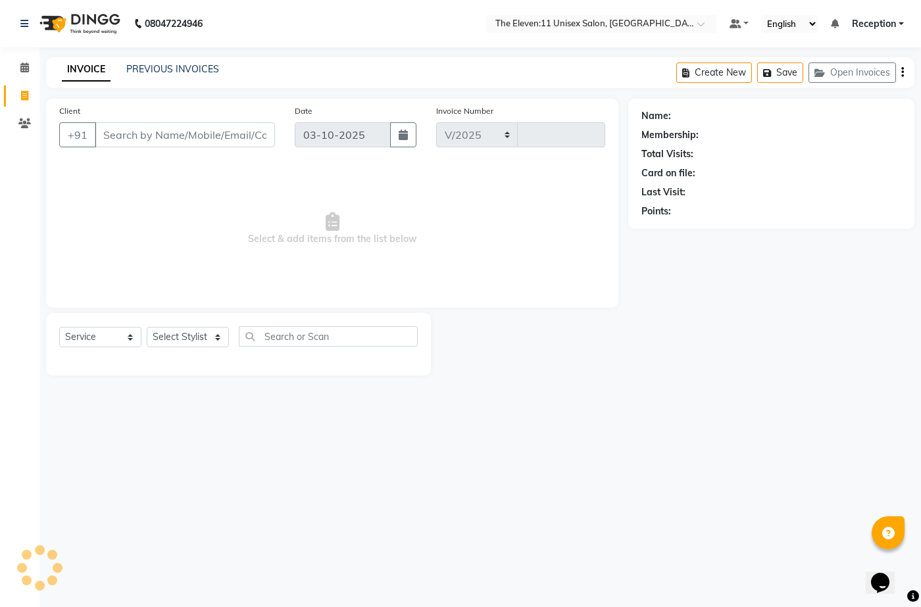
select select "7836"
type input "2033"
click at [22, 113] on li "Clients" at bounding box center [19, 124] width 39 height 28
click at [22, 120] on icon at bounding box center [24, 123] width 13 height 10
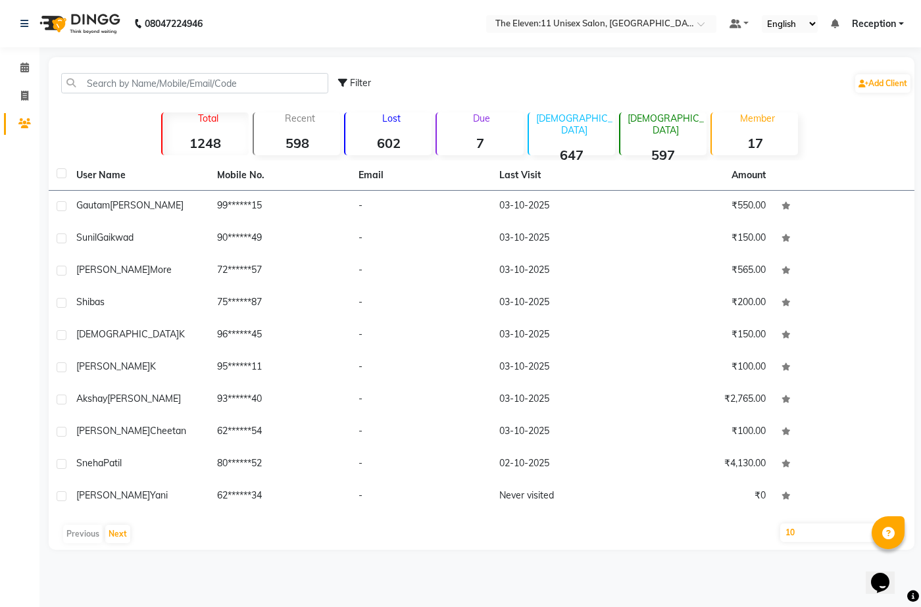
click at [875, 22] on span "Reception" at bounding box center [874, 24] width 44 height 14
click at [860, 86] on link "Sign out" at bounding box center [837, 90] width 120 height 20
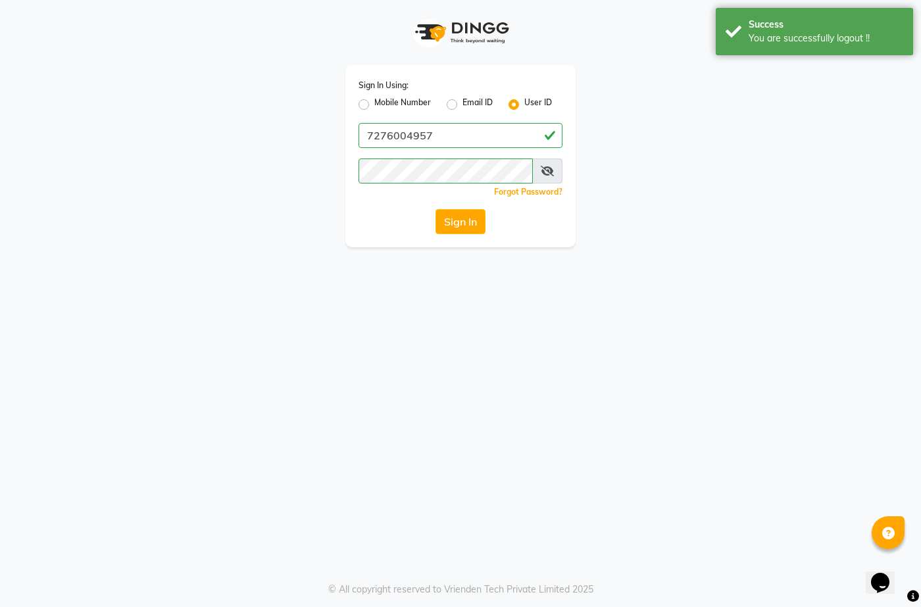
click at [374, 102] on label "Mobile Number" at bounding box center [402, 105] width 57 height 16
click at [374, 102] on input "Mobile Number" at bounding box center [378, 101] width 9 height 9
radio input "true"
radio input "false"
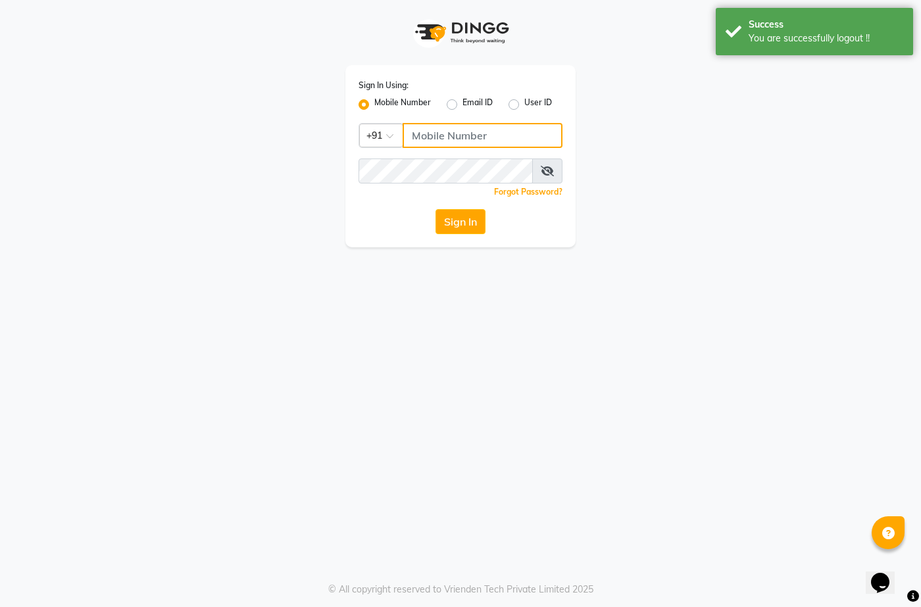
drag, startPoint x: 463, startPoint y: 133, endPoint x: 458, endPoint y: 126, distance: 9.0
click at [463, 133] on input "Username" at bounding box center [483, 135] width 160 height 25
type input "8856884957"
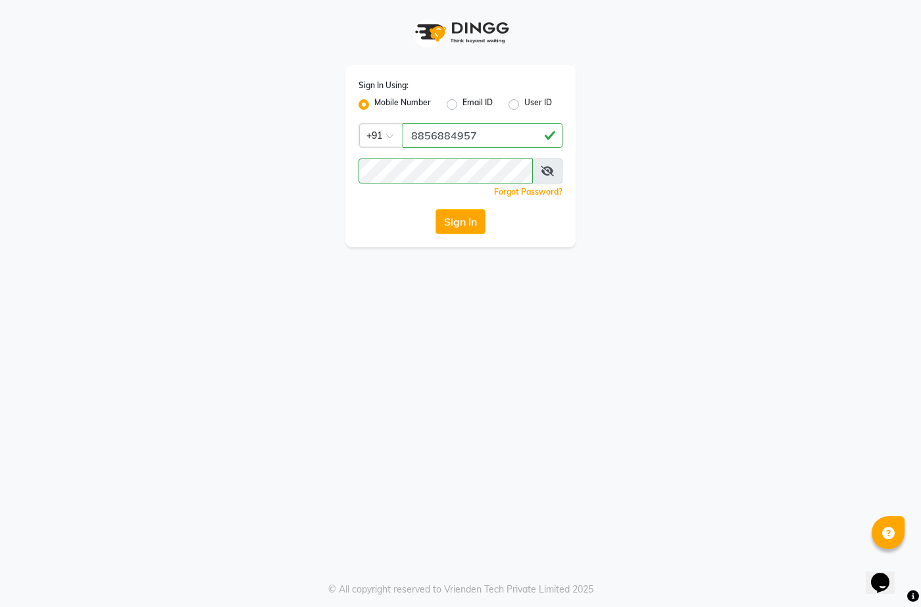
click at [401, 195] on div "Forgot Password?" at bounding box center [461, 192] width 204 height 14
click at [462, 215] on button "Sign In" at bounding box center [461, 221] width 50 height 25
